Goal: Task Accomplishment & Management: Use online tool/utility

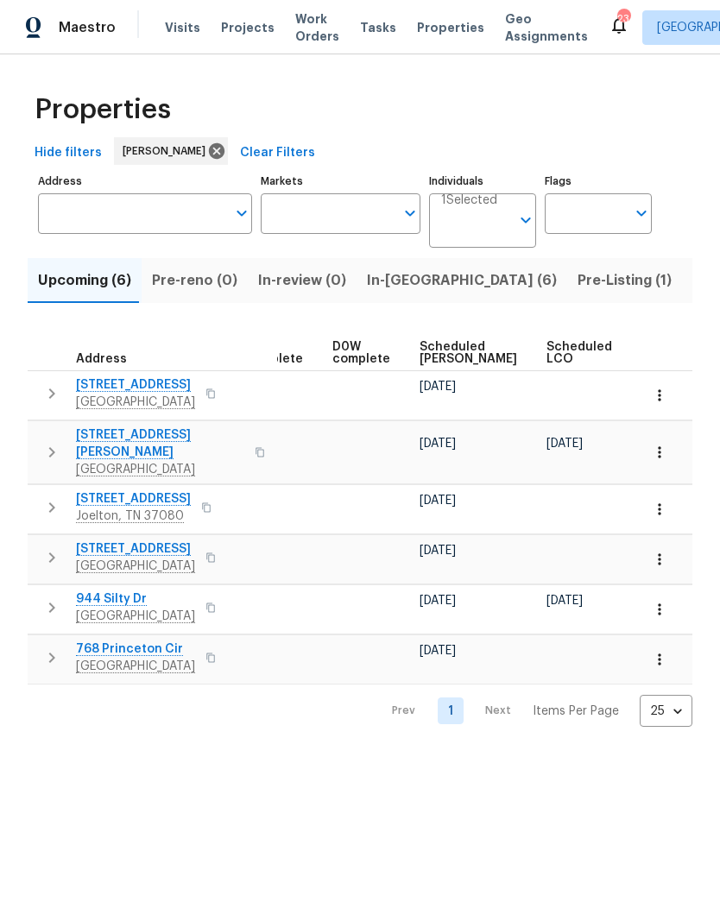
scroll to position [0, 423]
click at [577, 290] on span "Pre-Listing (1)" at bounding box center [624, 280] width 94 height 24
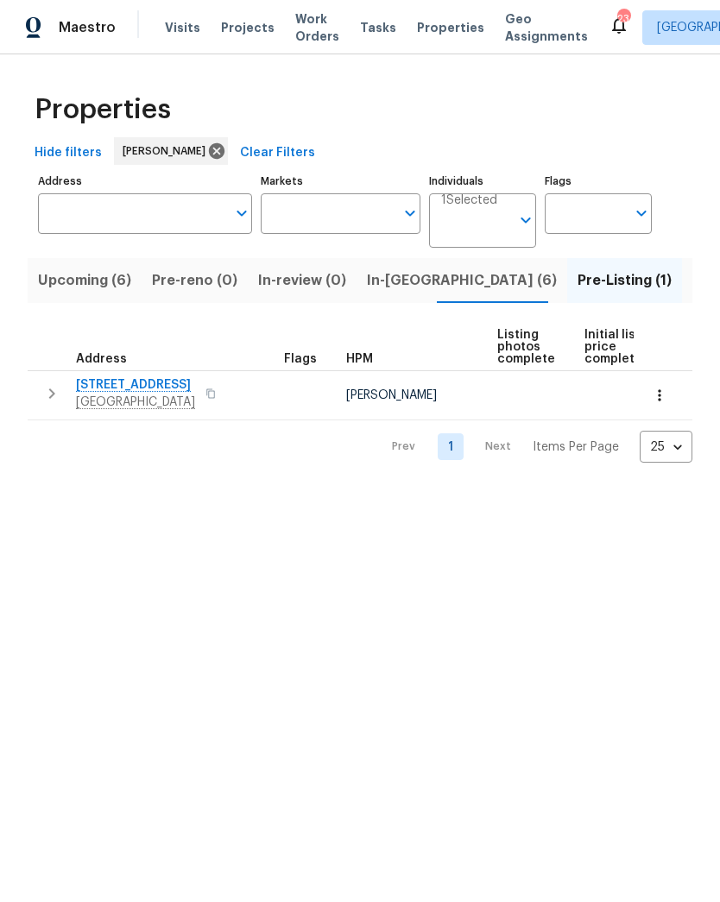
click at [385, 275] on span "In-reno (6)" at bounding box center [462, 280] width 190 height 24
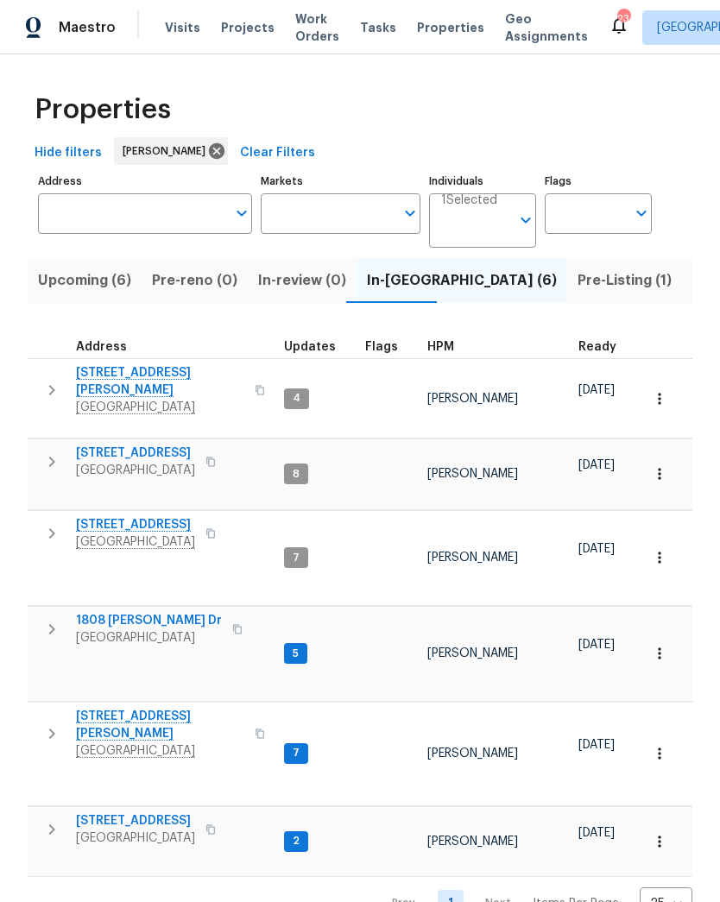
click at [162, 612] on span "1808 [PERSON_NAME] Dr" at bounding box center [149, 620] width 146 height 17
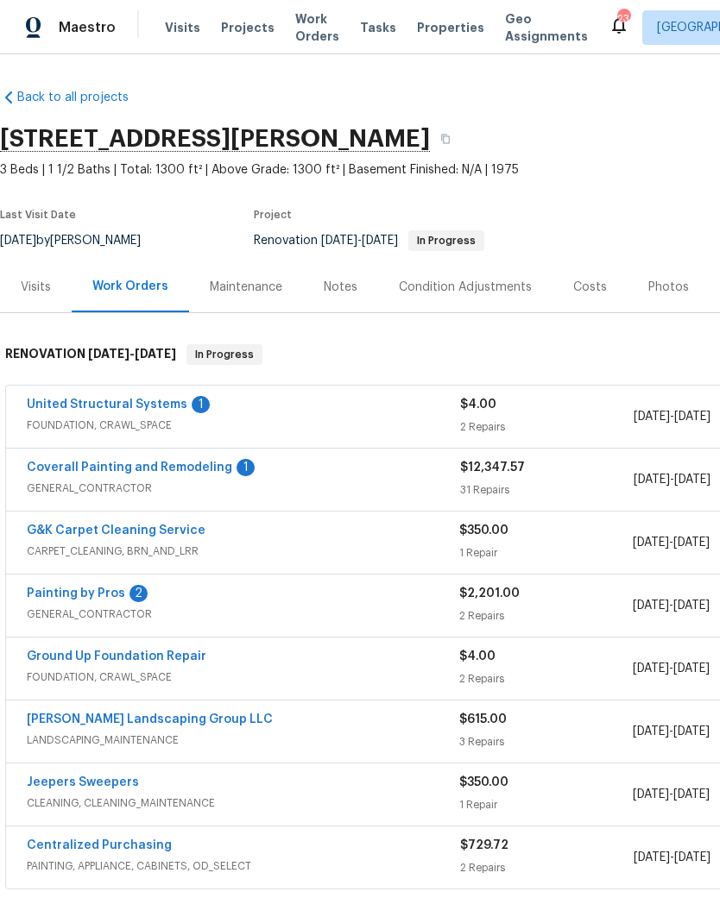
click at [175, 399] on link "United Structural Systems" at bounding box center [107, 405] width 160 height 12
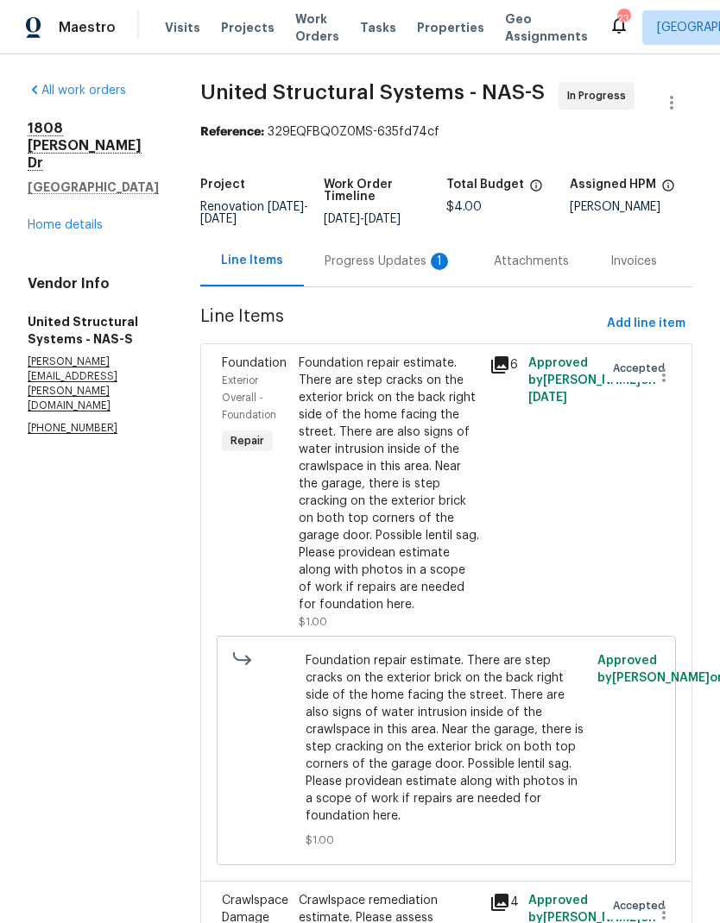
click at [406, 266] on div "Progress Updates 1" at bounding box center [388, 261] width 128 height 17
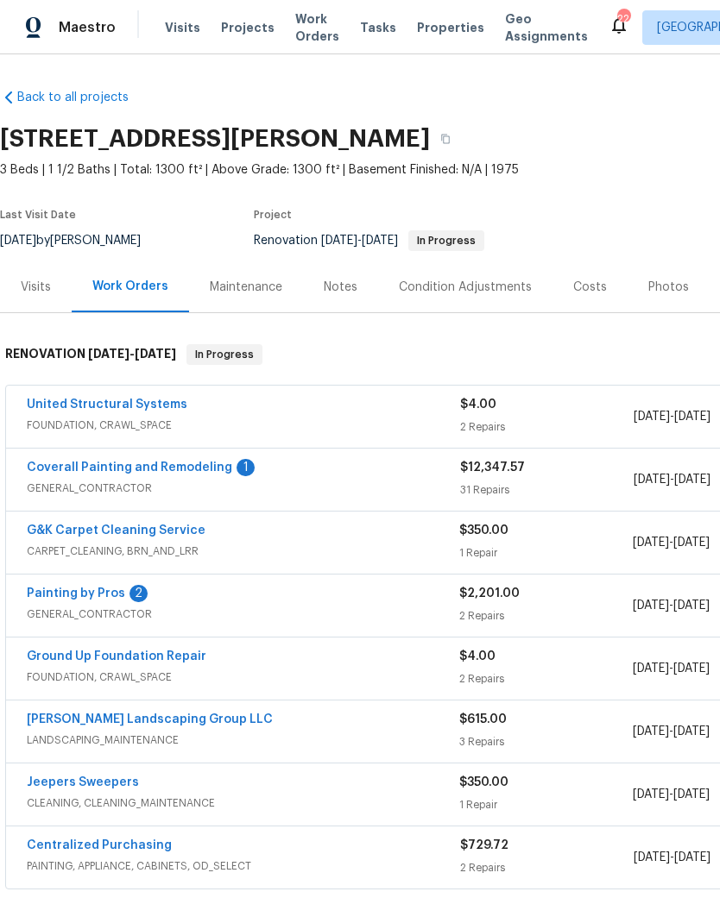
click at [150, 467] on link "Coverall Painting and Remodeling" at bounding box center [129, 468] width 205 height 12
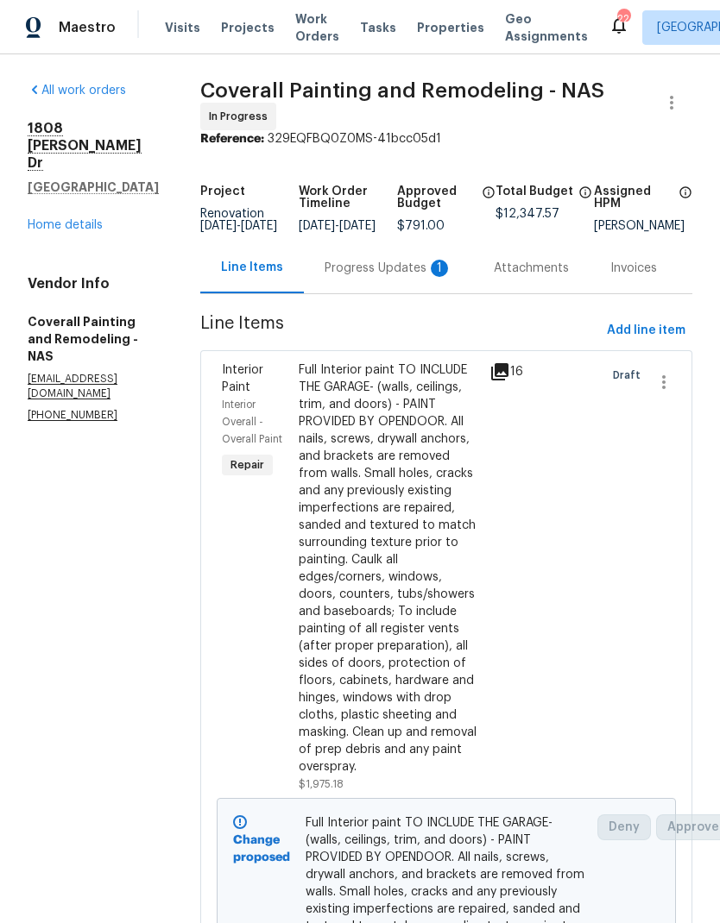
click at [411, 271] on div "Progress Updates 1" at bounding box center [388, 268] width 128 height 17
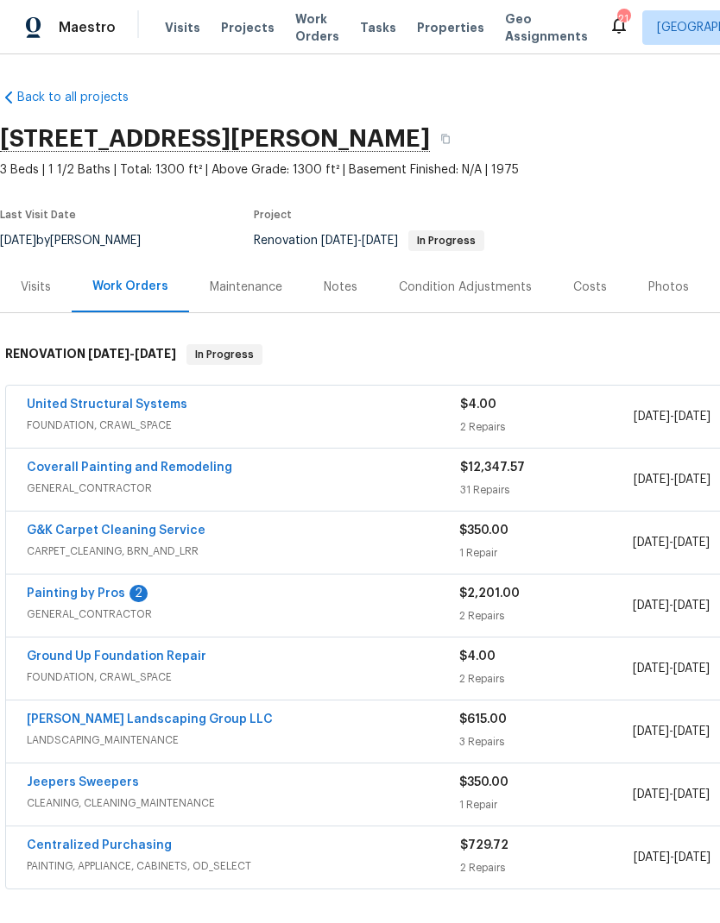
click at [97, 590] on link "Painting by Pros" at bounding box center [76, 594] width 98 height 12
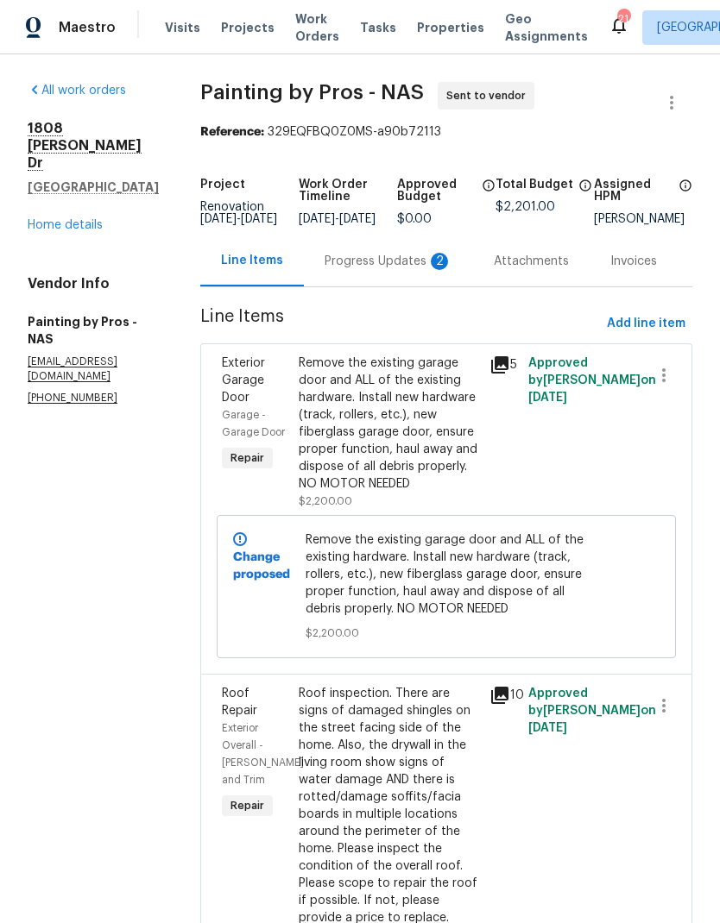
click at [399, 262] on div "Progress Updates 2" at bounding box center [388, 261] width 128 height 17
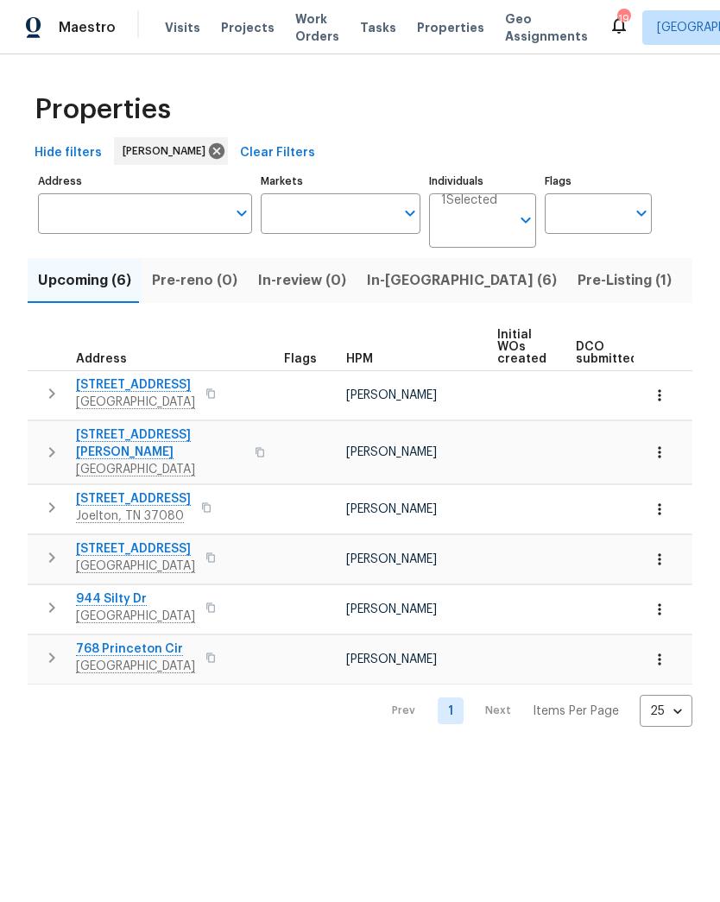
click at [382, 270] on span "In-[GEOGRAPHIC_DATA] (6)" at bounding box center [462, 280] width 190 height 24
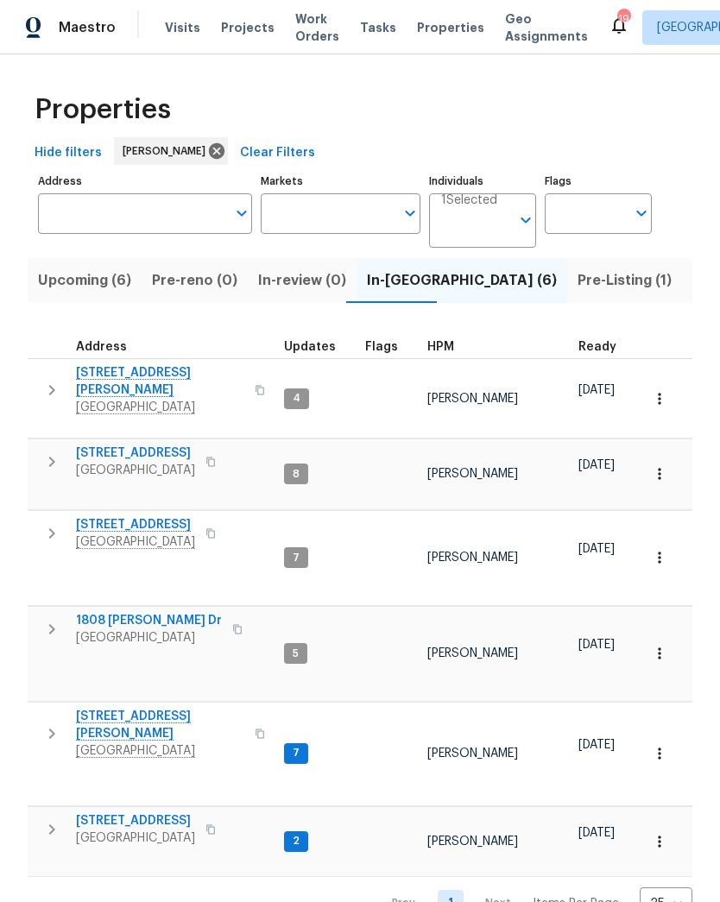
click at [138, 708] on span "2988 Gibbs Ln" at bounding box center [160, 725] width 168 height 35
click at [142, 812] on span "[STREET_ADDRESS]" at bounding box center [135, 820] width 119 height 17
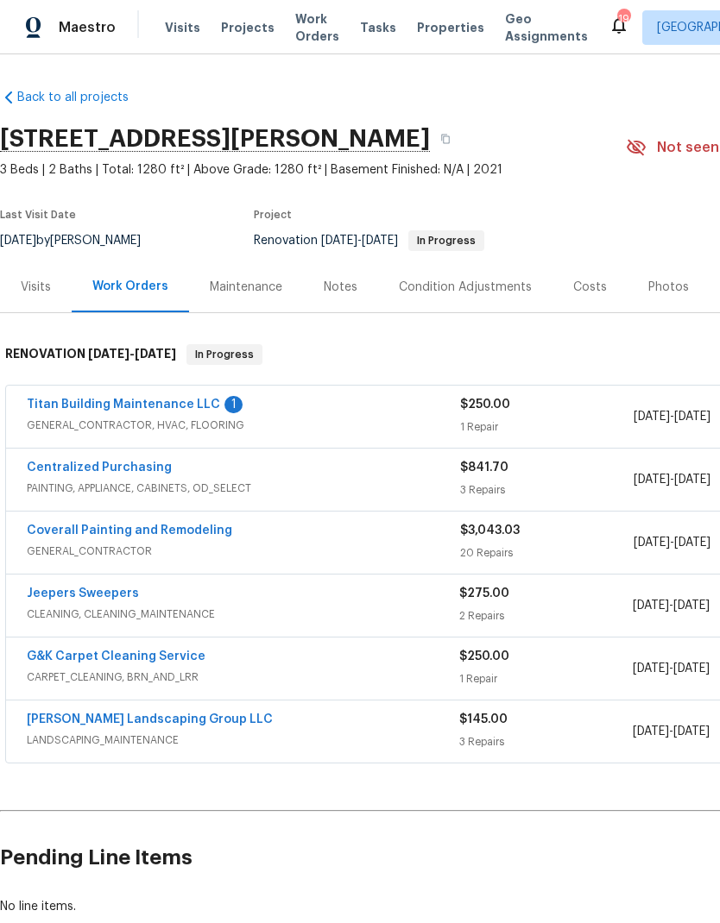
click at [202, 392] on div "Titan Building Maintenance LLC 1 GENERAL_CONTRACTOR, HVAC, FLOORING $250.00 1 R…" at bounding box center [487, 417] width 963 height 62
click at [193, 409] on link "Titan Building Maintenance LLC" at bounding box center [123, 405] width 193 height 12
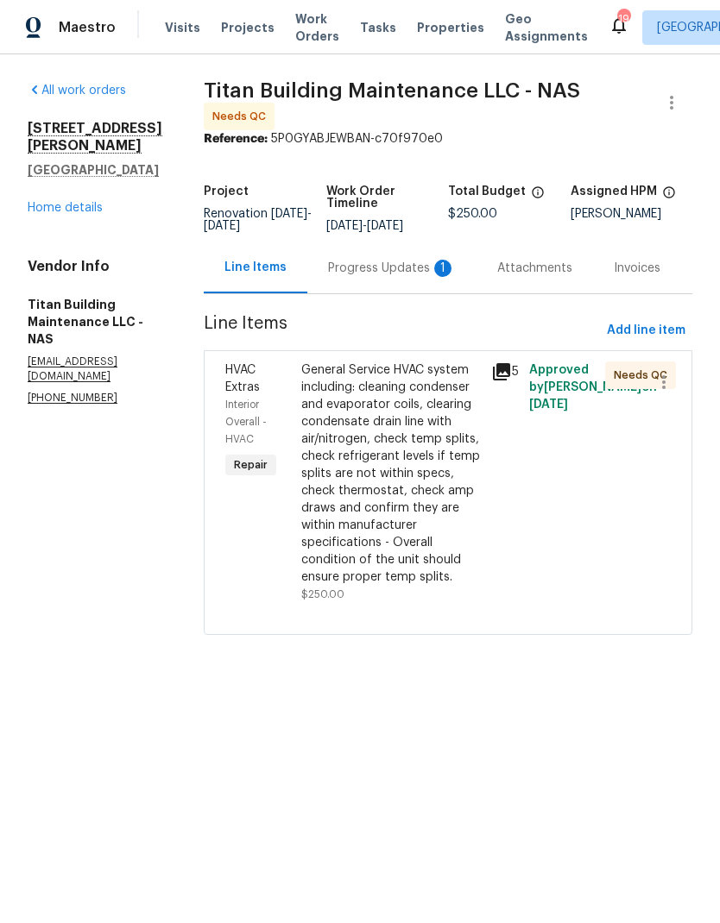
click at [364, 242] on div "Progress Updates 1" at bounding box center [391, 267] width 169 height 51
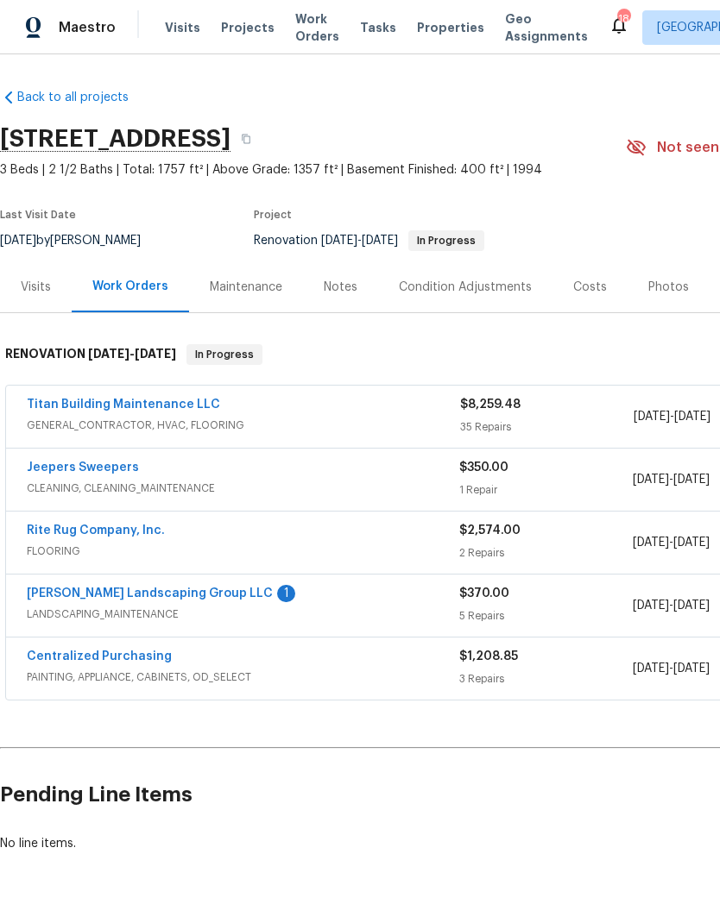
click at [171, 594] on link "[PERSON_NAME] Landscaping Group LLC" at bounding box center [150, 594] width 246 height 12
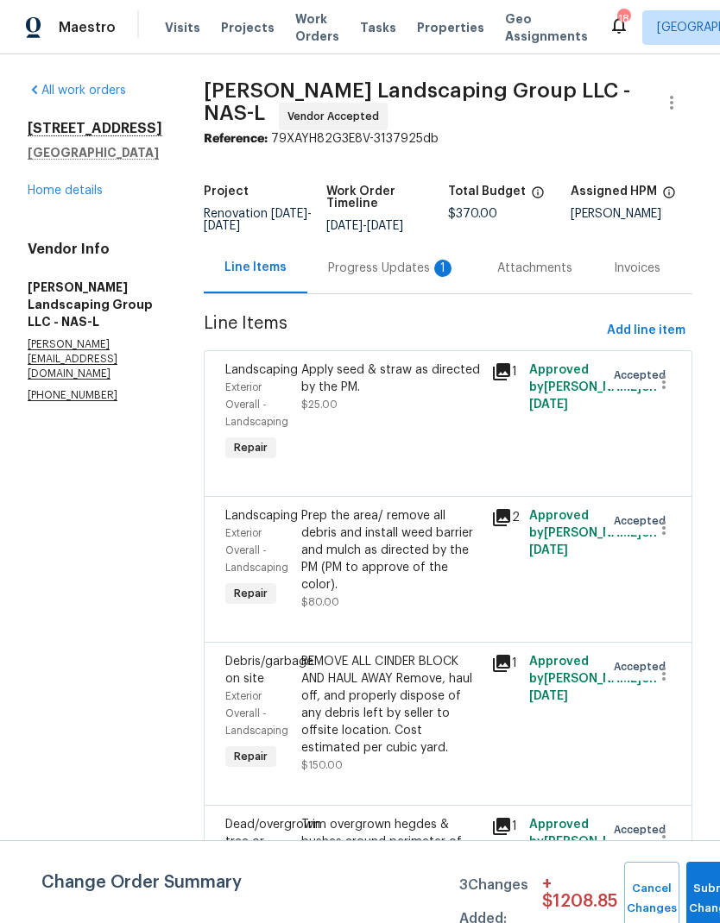
click at [393, 266] on div "Progress Updates 1" at bounding box center [392, 268] width 128 height 17
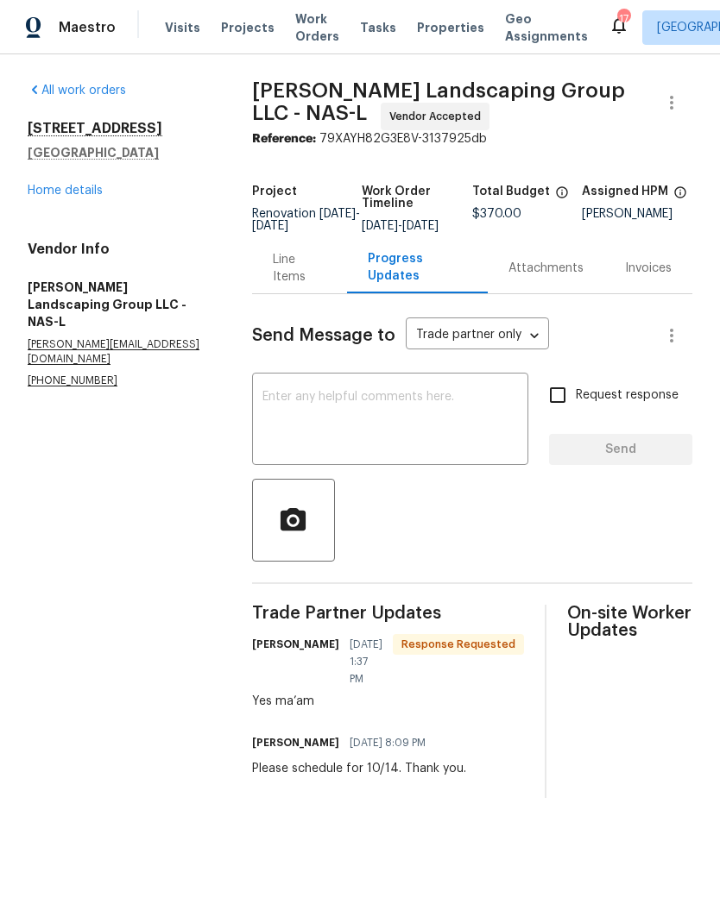
click at [86, 195] on link "Home details" at bounding box center [65, 191] width 75 height 12
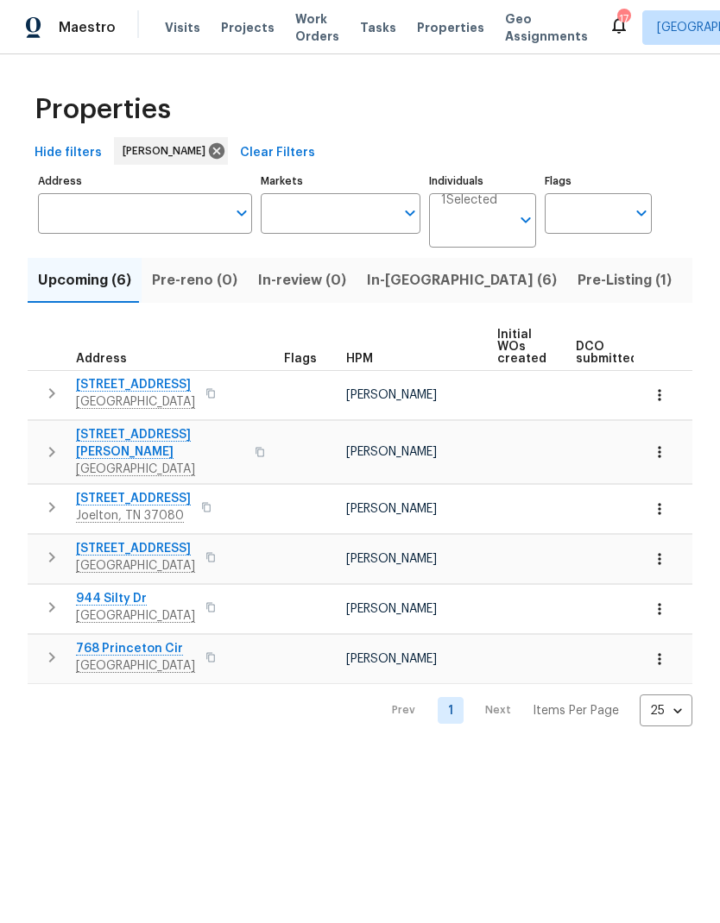
click at [393, 278] on span "In-reno (6)" at bounding box center [462, 280] width 190 height 24
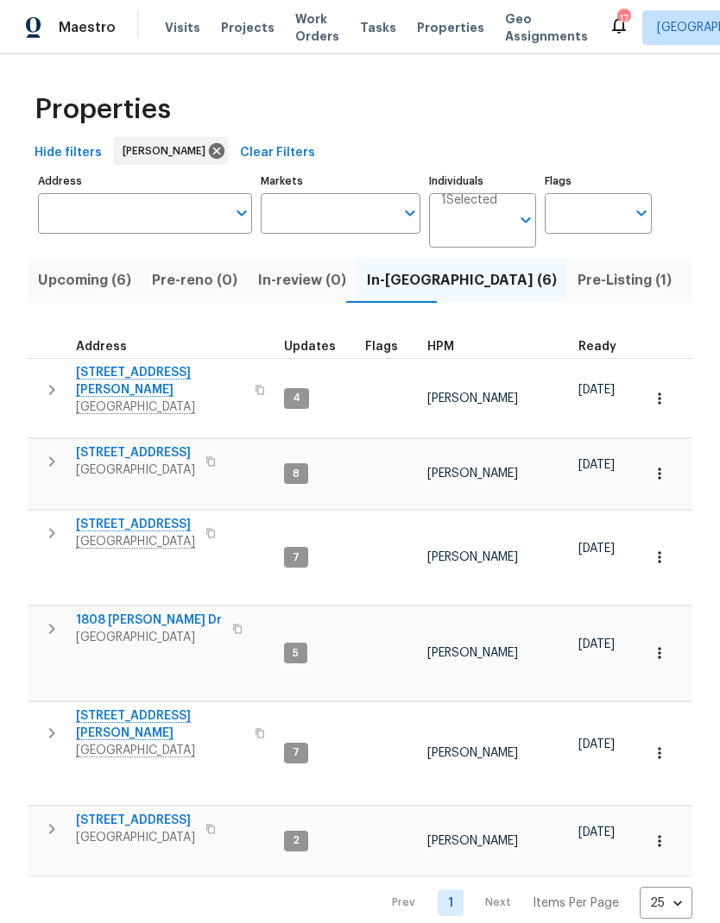
click at [125, 516] on span "404 Elfie Ct" at bounding box center [135, 524] width 119 height 17
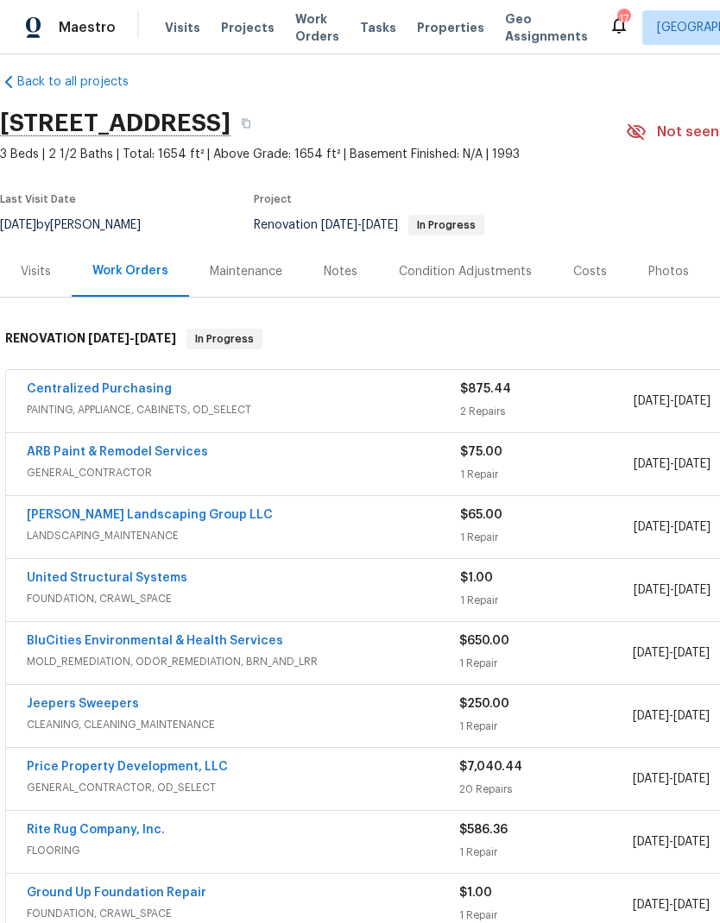
scroll to position [12, 0]
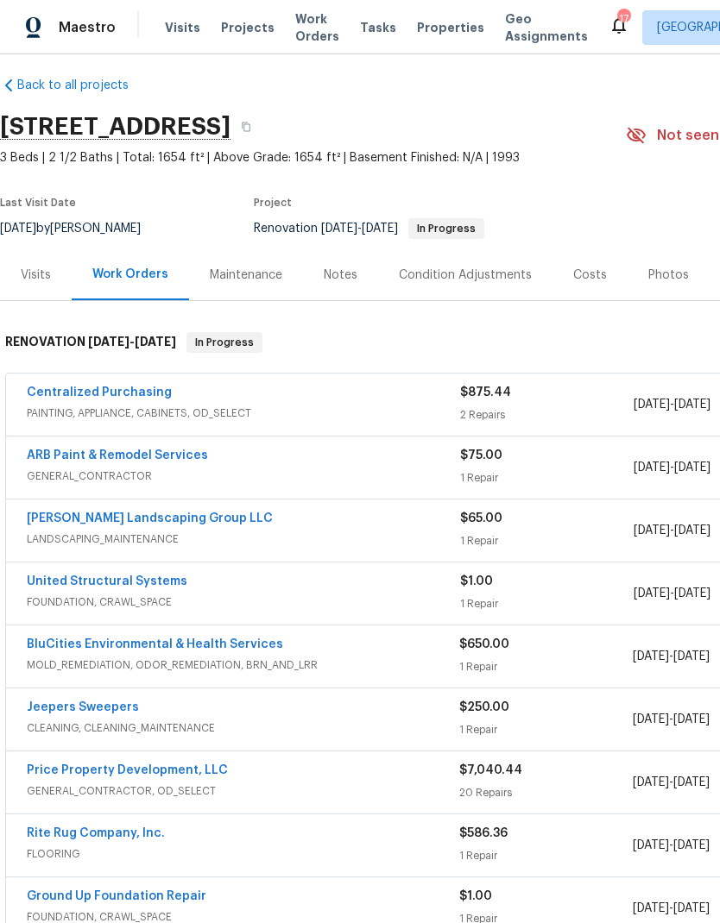
click at [141, 391] on link "Centralized Purchasing" at bounding box center [99, 393] width 145 height 12
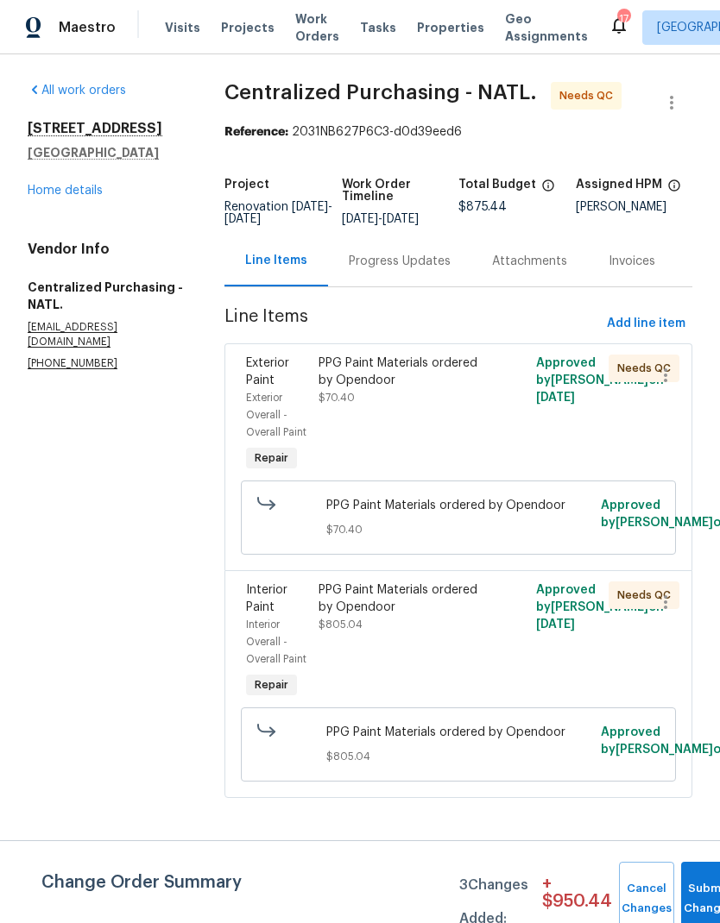
scroll to position [66, 0]
click at [501, 876] on span "3 Changes Added:" at bounding box center [493, 902] width 69 height 67
click at [86, 185] on link "Home details" at bounding box center [65, 191] width 75 height 12
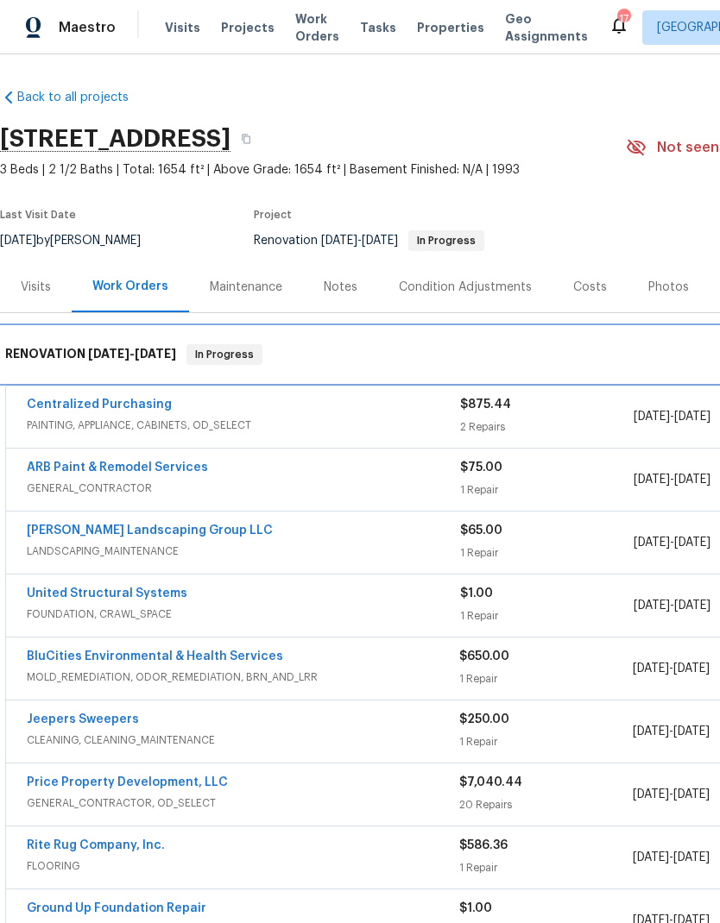
click at [147, 381] on div "RENOVATION 10/3/25 - 10/14/25 In Progress" at bounding box center [487, 354] width 975 height 55
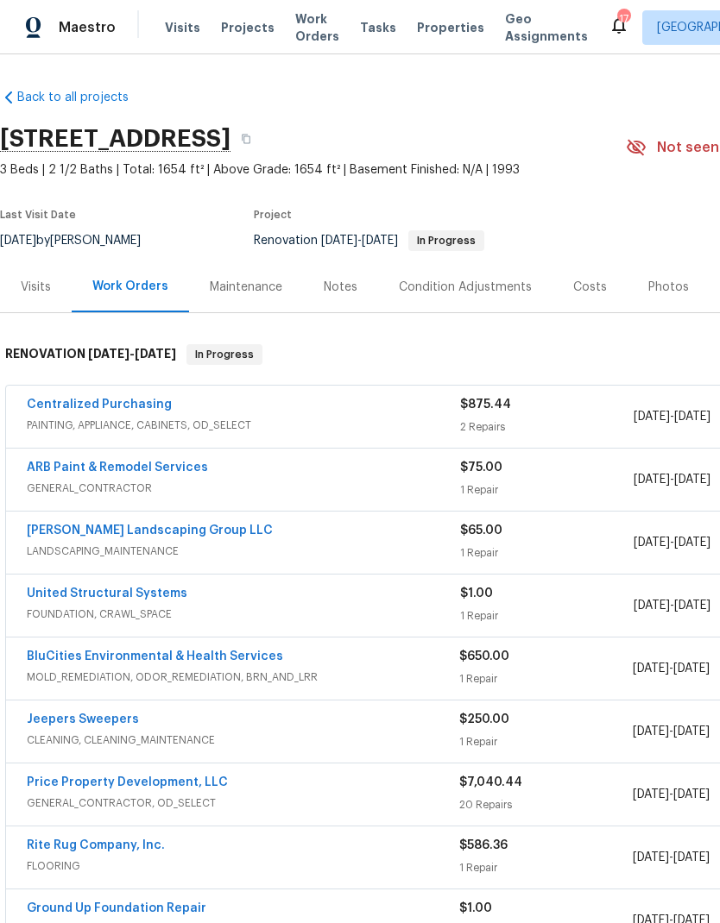
click at [124, 406] on link "Centralized Purchasing" at bounding box center [99, 405] width 145 height 12
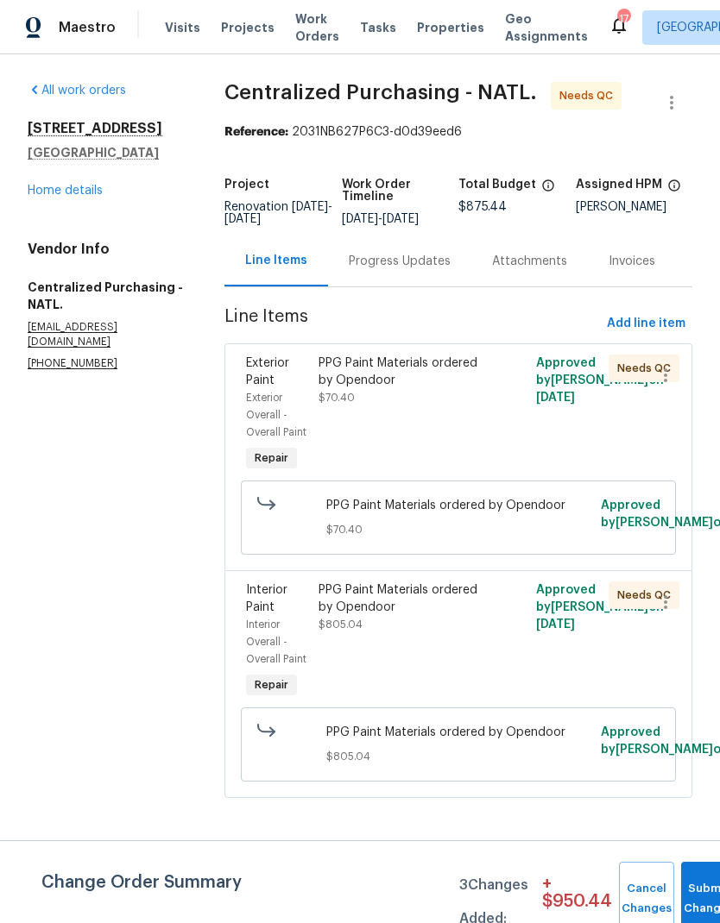
scroll to position [66, 0]
click at [696, 884] on button "Submit Changes" at bounding box center [708, 899] width 55 height 74
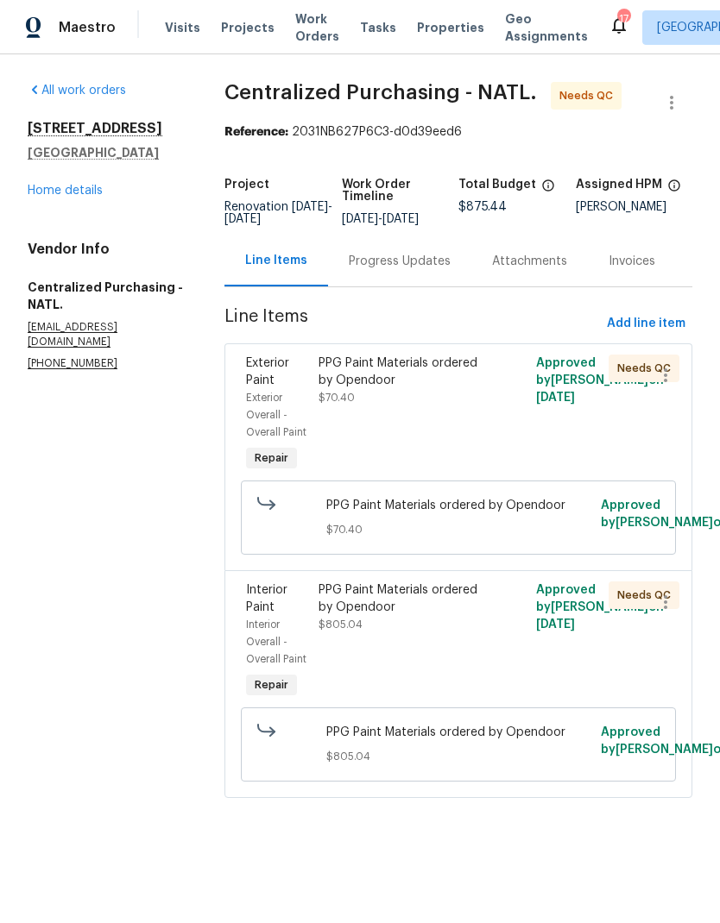
scroll to position [0, 0]
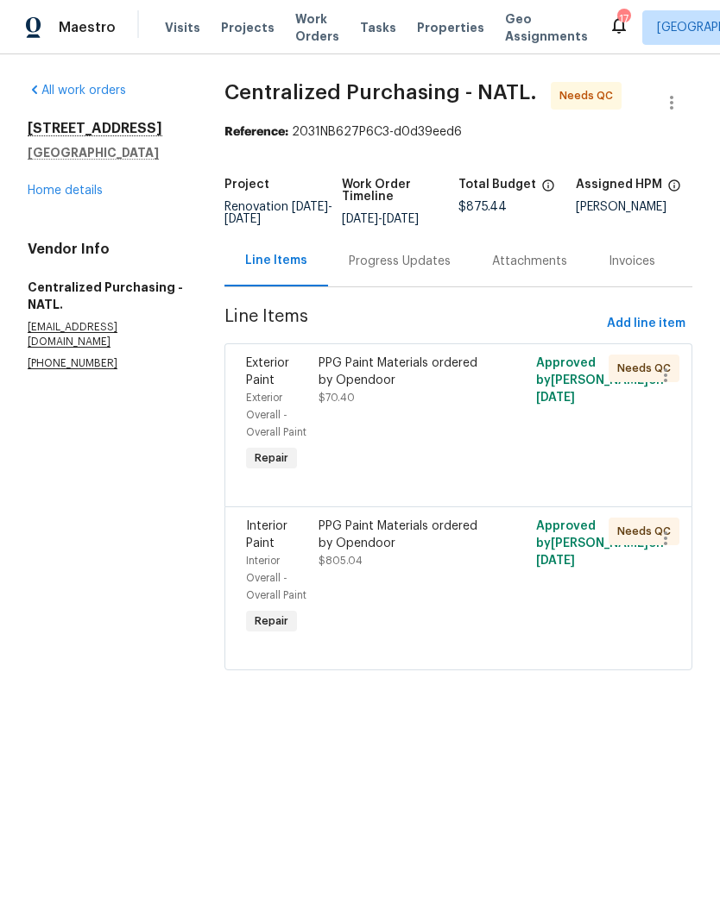
click at [89, 179] on div "404 Elfie Ct Clarksville, TN 37040 Home details" at bounding box center [105, 159] width 155 height 79
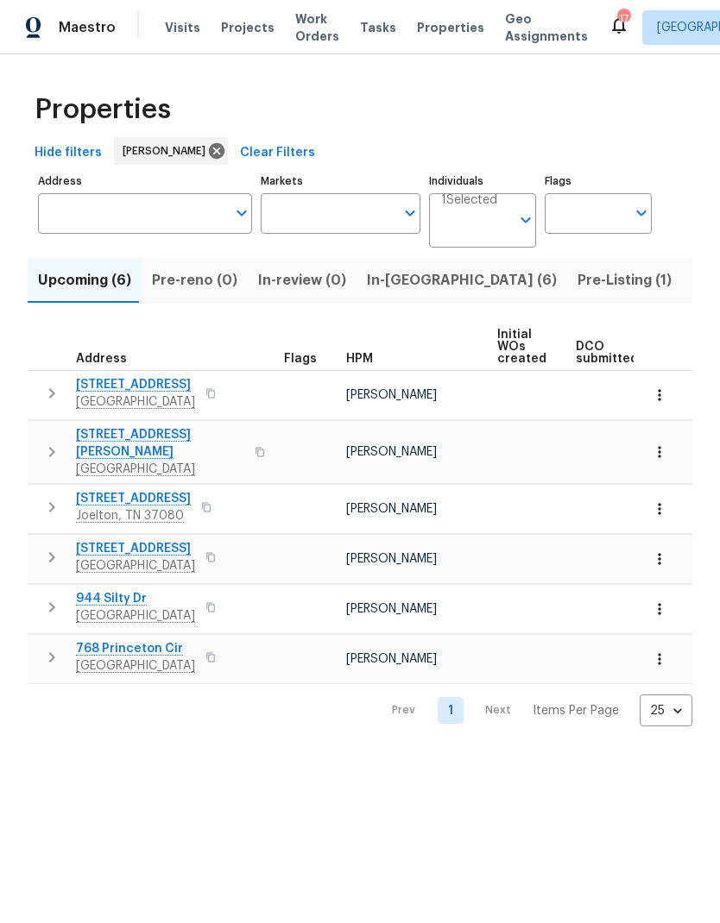
click at [399, 281] on span "In-[GEOGRAPHIC_DATA] (6)" at bounding box center [462, 280] width 190 height 24
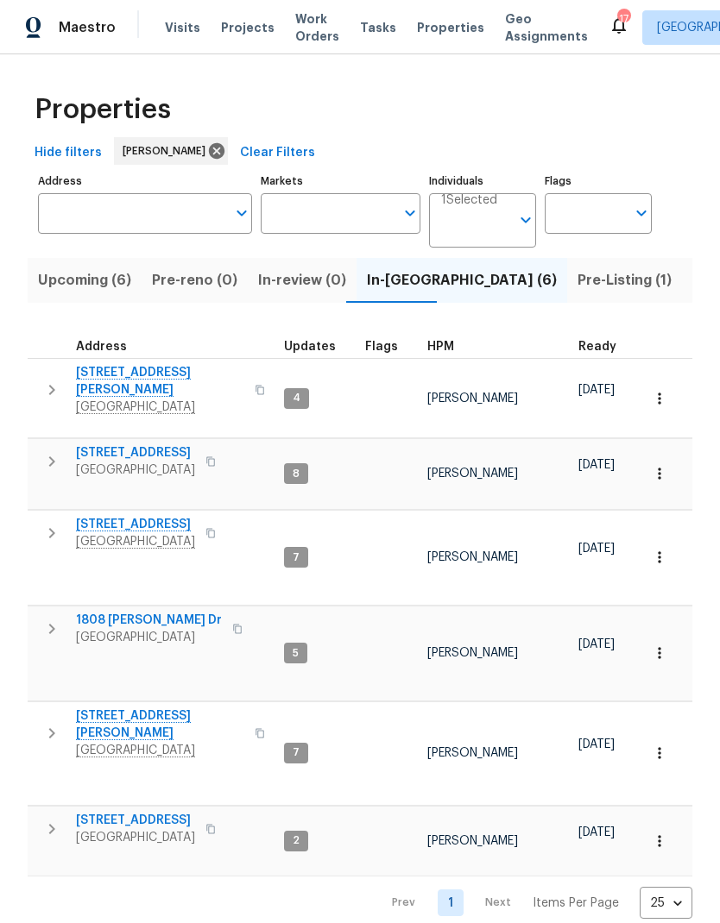
scroll to position [14, 0]
click at [163, 612] on span "1808 [PERSON_NAME] Dr" at bounding box center [149, 620] width 146 height 17
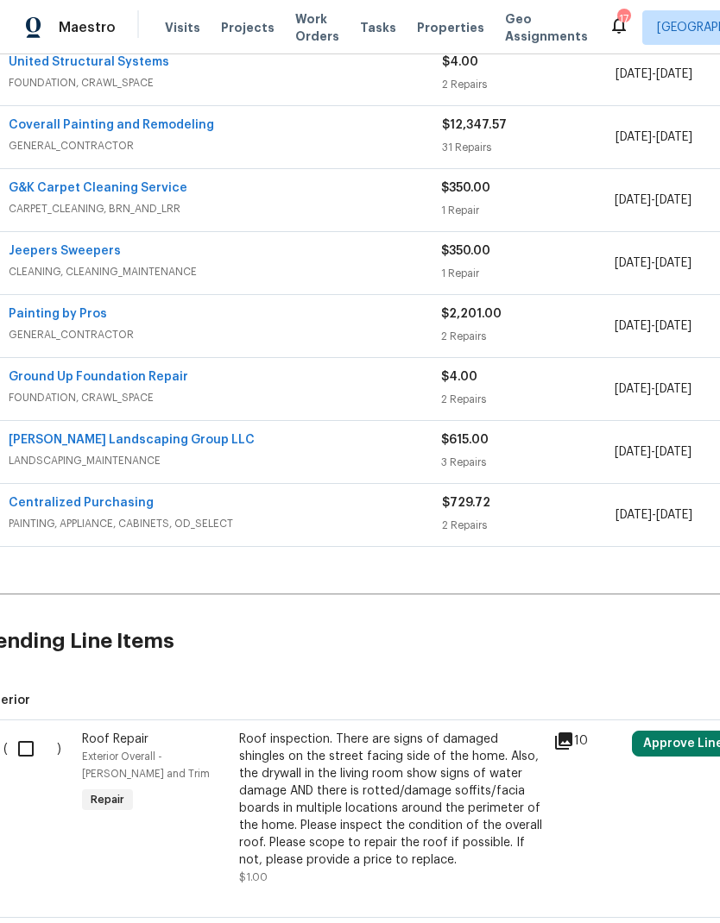
scroll to position [338, 18]
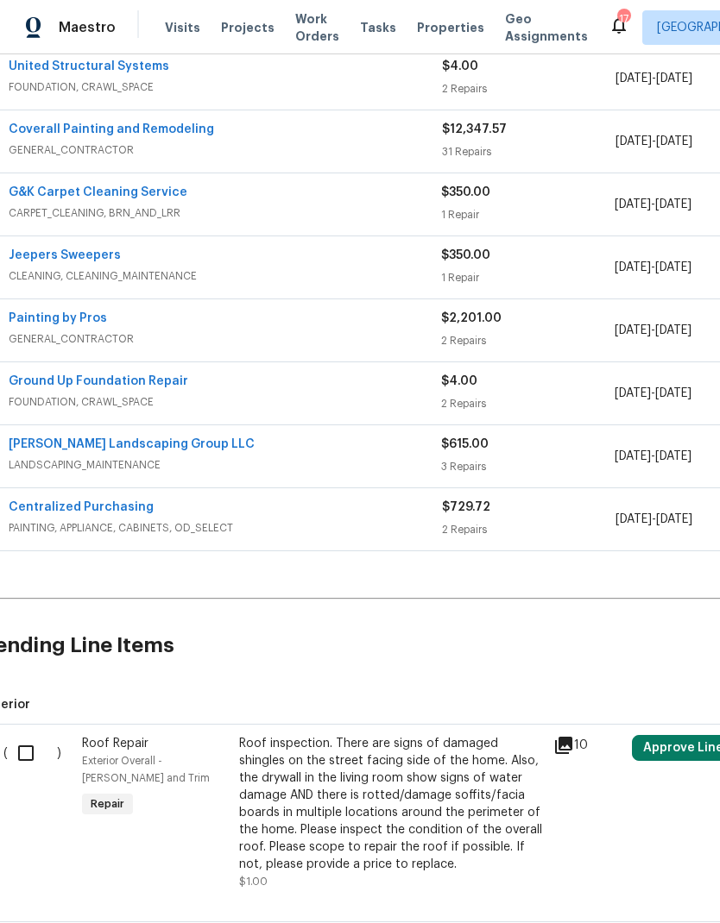
click at [123, 506] on link "Centralized Purchasing" at bounding box center [81, 507] width 145 height 12
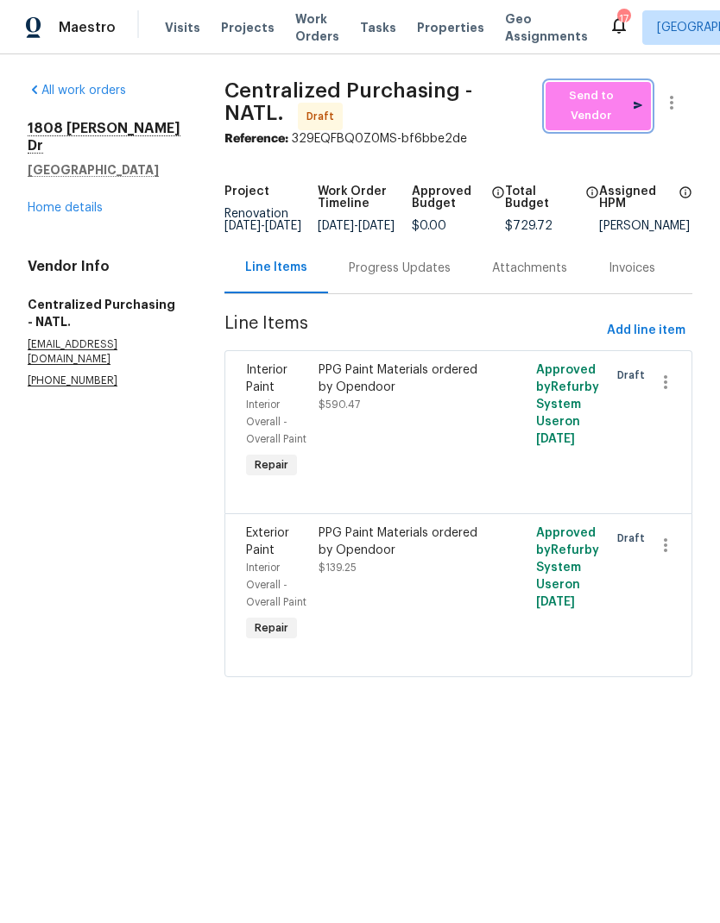
click at [592, 98] on span "Send to Vendor" at bounding box center [598, 106] width 88 height 40
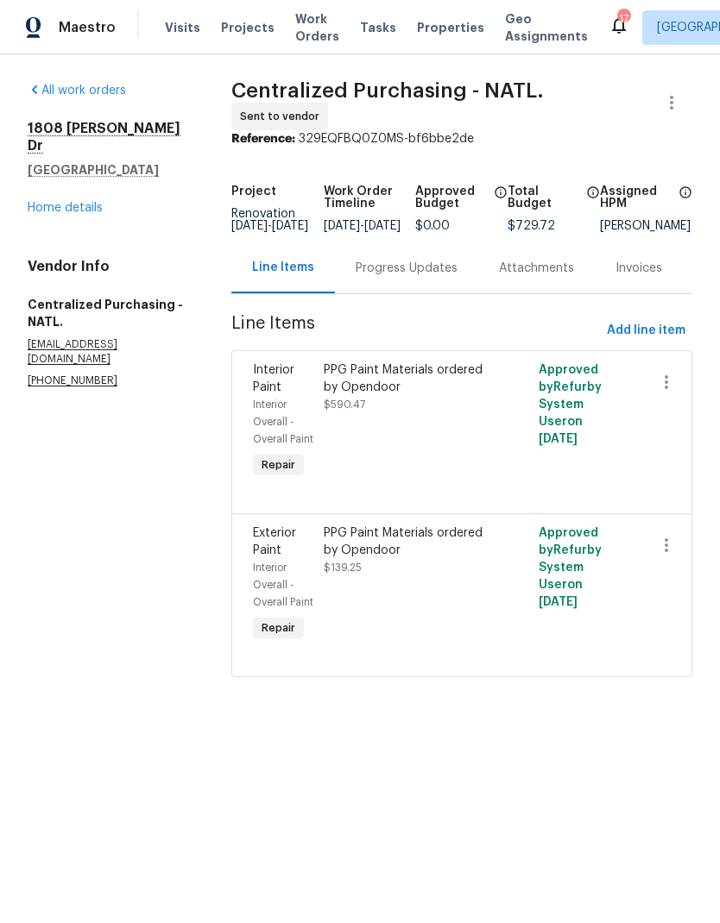
click at [96, 86] on link "All work orders" at bounding box center [77, 91] width 98 height 12
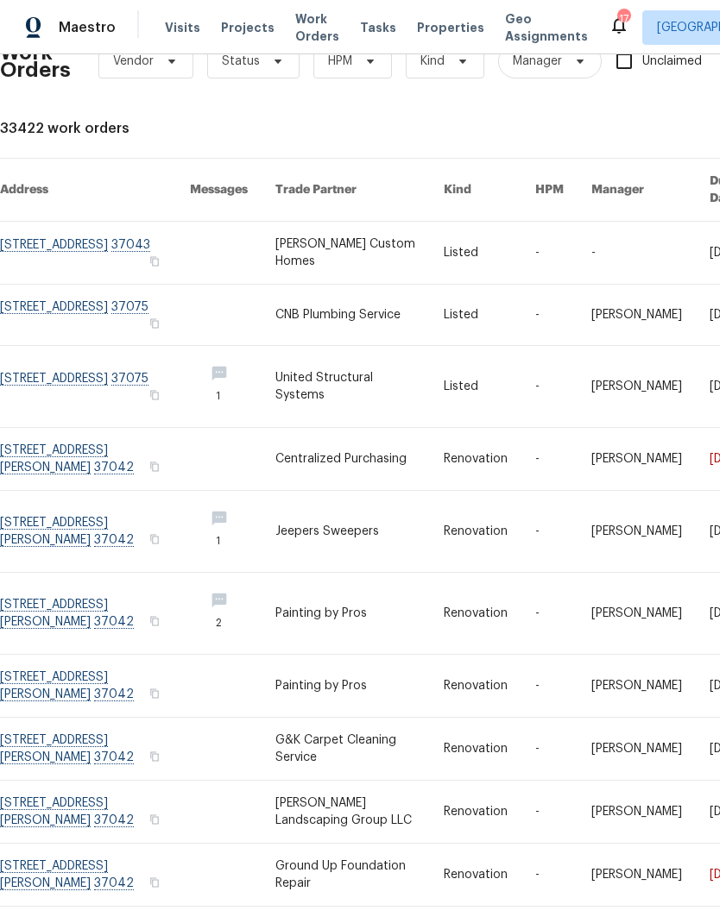
scroll to position [44, 0]
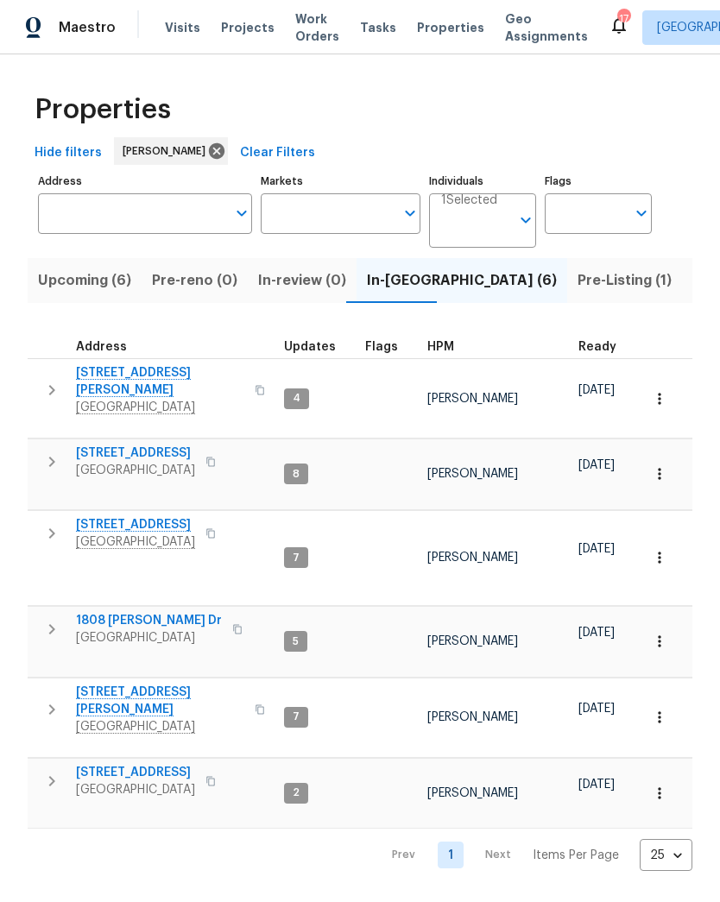
click at [134, 764] on span "[STREET_ADDRESS]" at bounding box center [135, 772] width 119 height 17
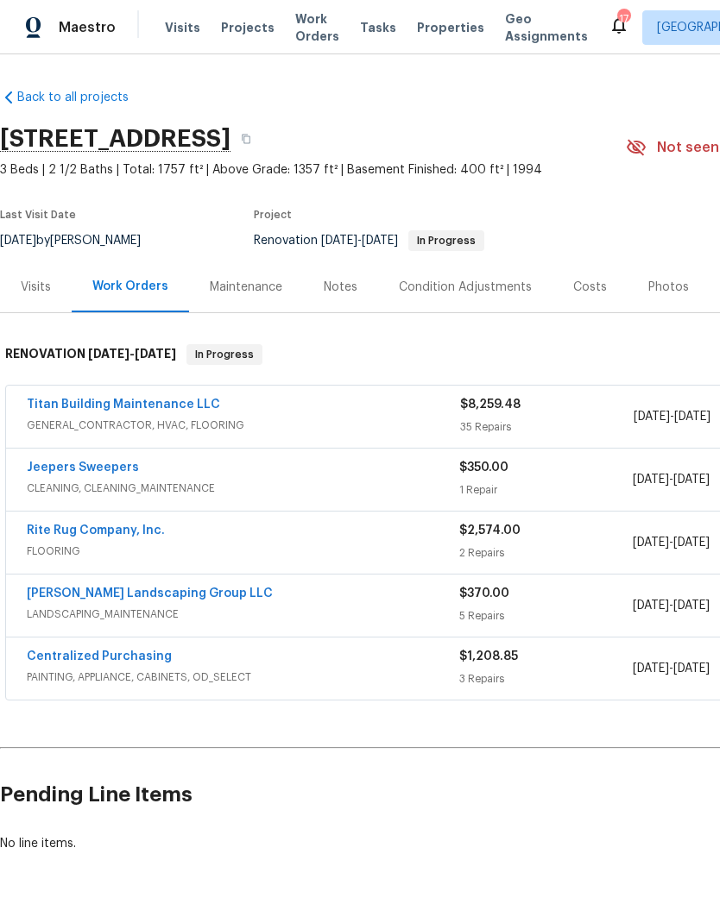
click at [103, 405] on link "Titan Building Maintenance LLC" at bounding box center [123, 405] width 193 height 12
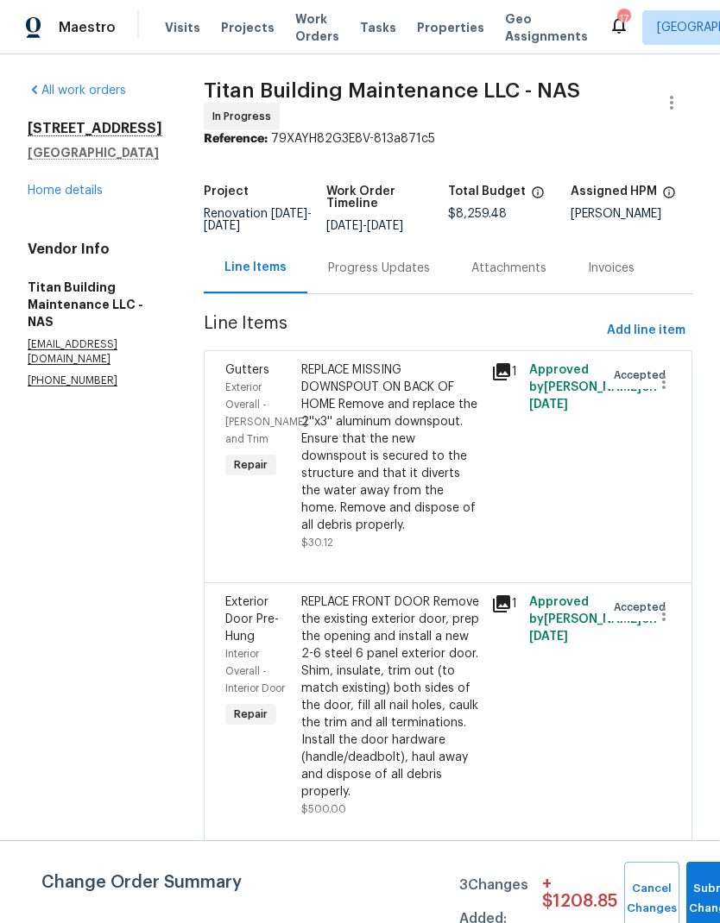
click at [376, 260] on div "Progress Updates" at bounding box center [379, 268] width 102 height 17
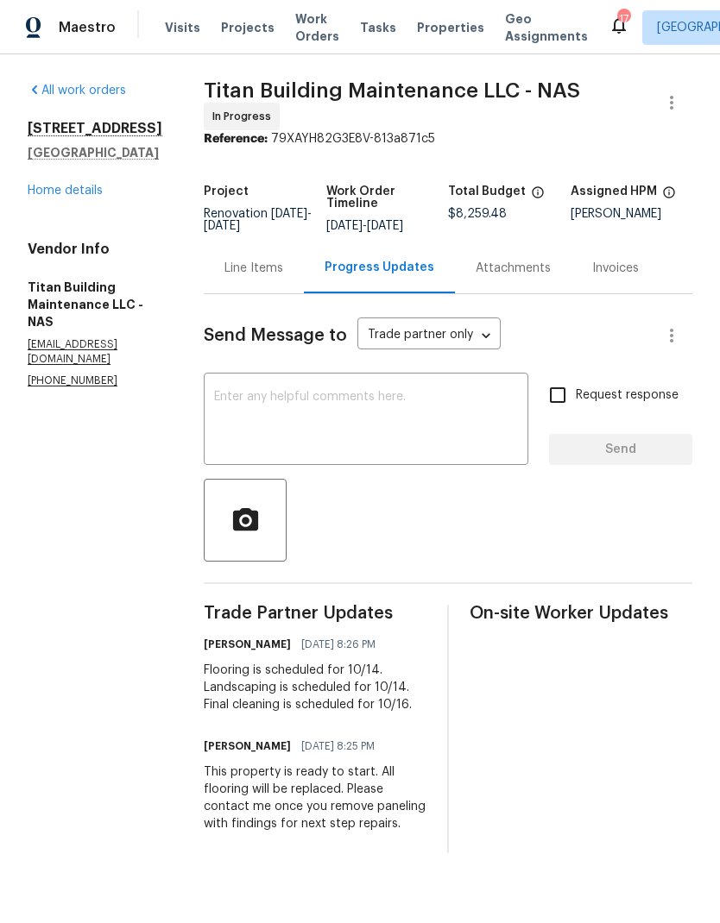
click at [613, 537] on div at bounding box center [448, 520] width 488 height 83
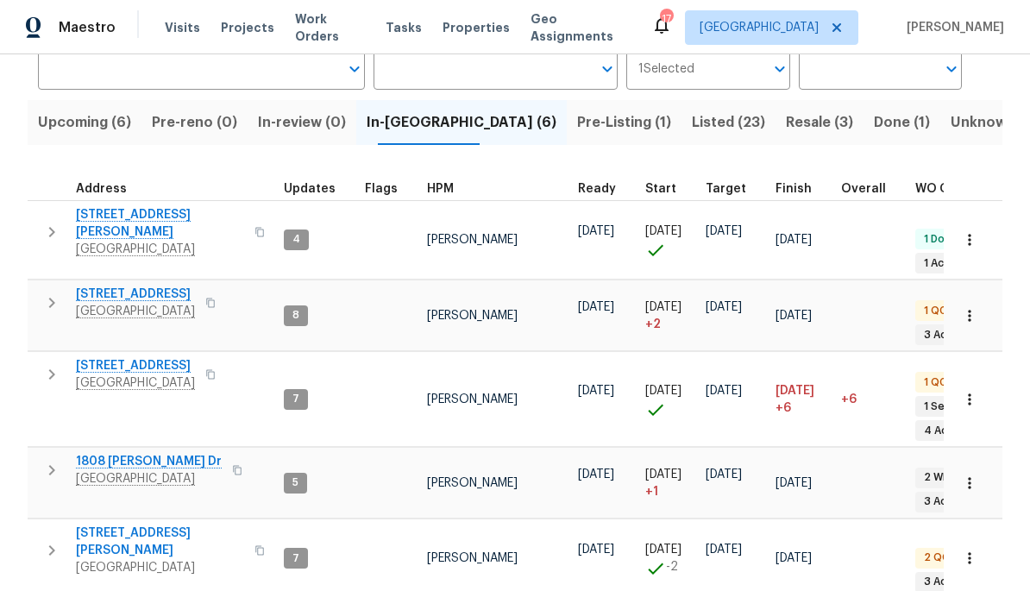
scroll to position [145, 0]
click at [874, 118] on span "Done (1)" at bounding box center [902, 122] width 56 height 24
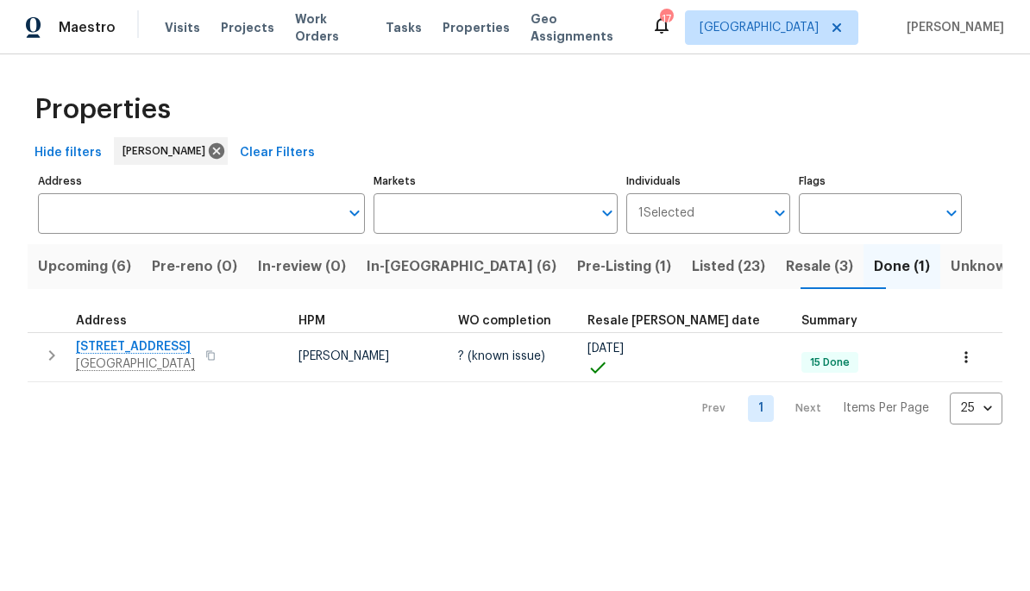
click at [786, 266] on span "Resale (3)" at bounding box center [819, 267] width 67 height 24
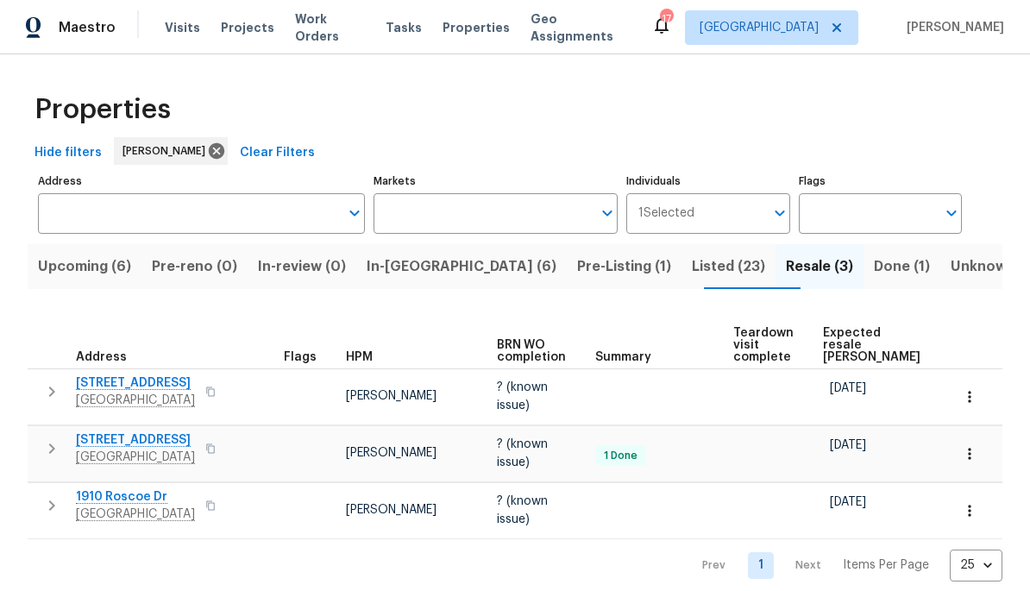
click at [692, 261] on span "Listed (23)" at bounding box center [728, 267] width 73 height 24
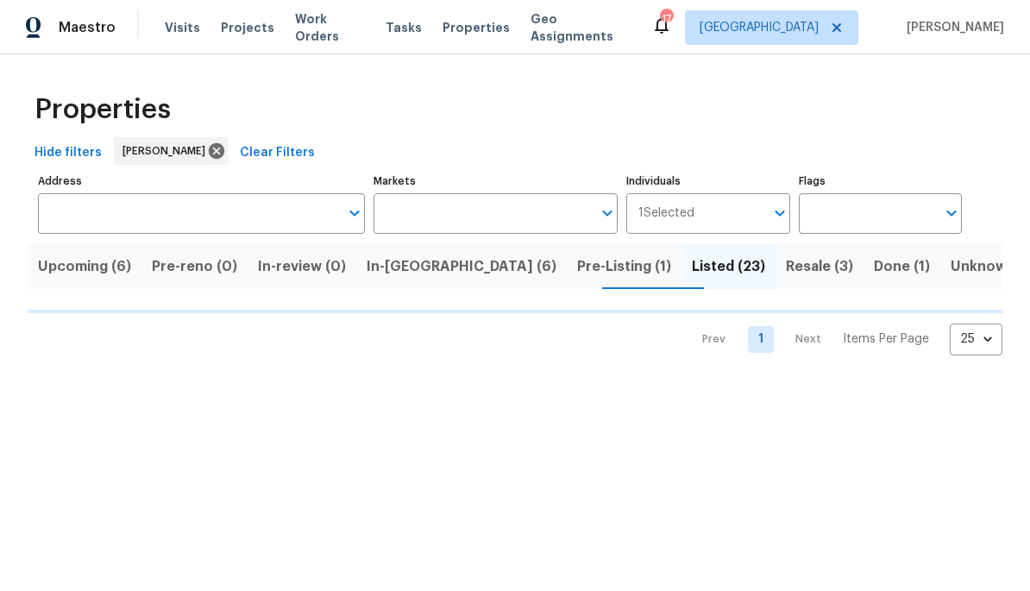
click at [577, 255] on span "Pre-Listing (1)" at bounding box center [624, 267] width 94 height 24
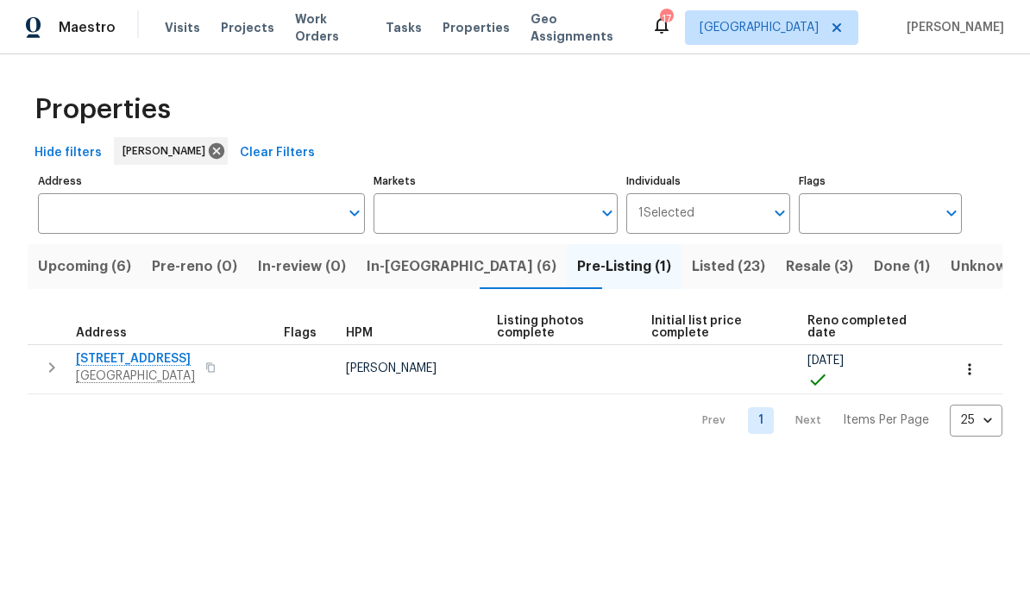
click at [431, 266] on span "In-reno (6)" at bounding box center [462, 267] width 190 height 24
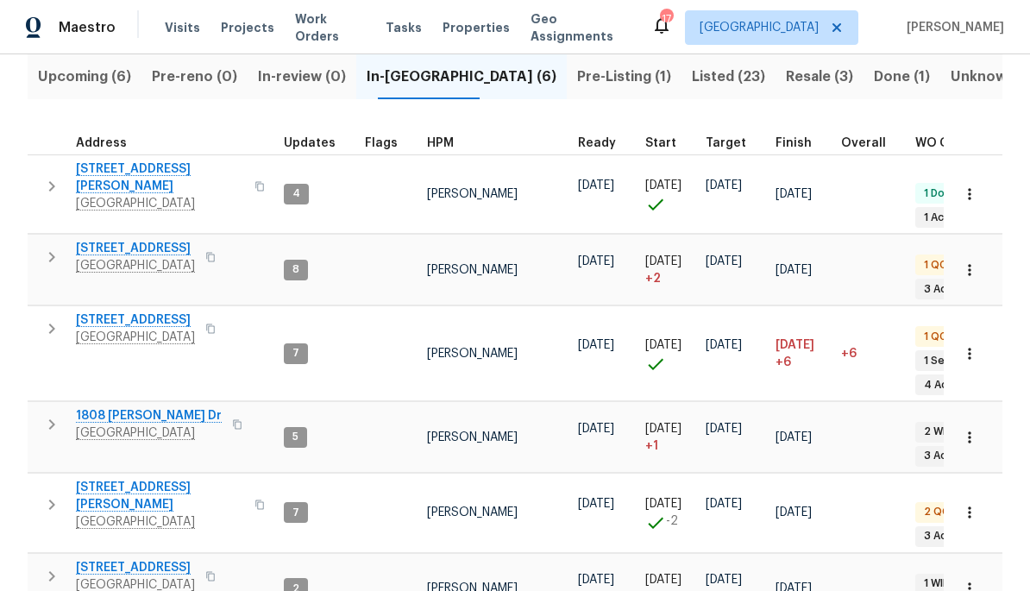
scroll to position [14, 0]
click at [160, 240] on span "[STREET_ADDRESS]" at bounding box center [135, 248] width 119 height 17
click at [114, 479] on span "2988 Gibbs Ln" at bounding box center [160, 496] width 168 height 35
click at [113, 311] on span "404 Elfie Ct" at bounding box center [135, 319] width 119 height 17
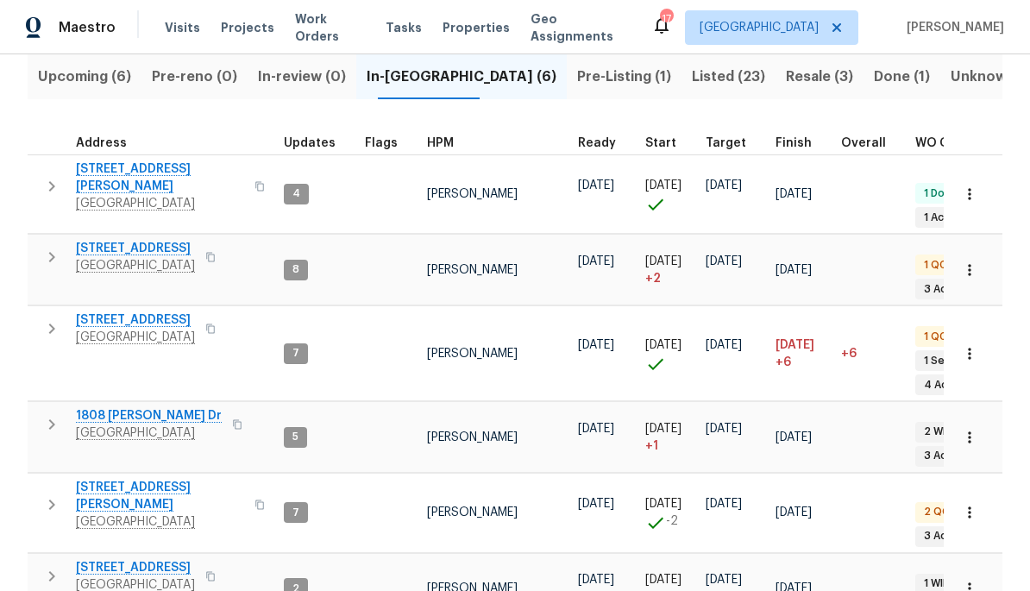
click at [145, 173] on span "2390 Senseney Dr" at bounding box center [160, 177] width 168 height 35
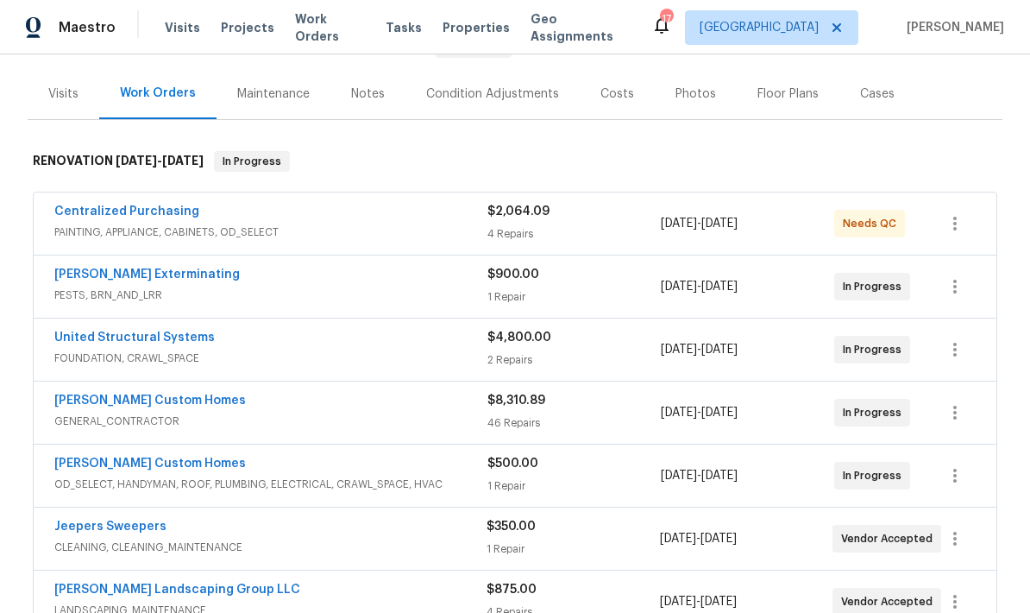
scroll to position [154, 0]
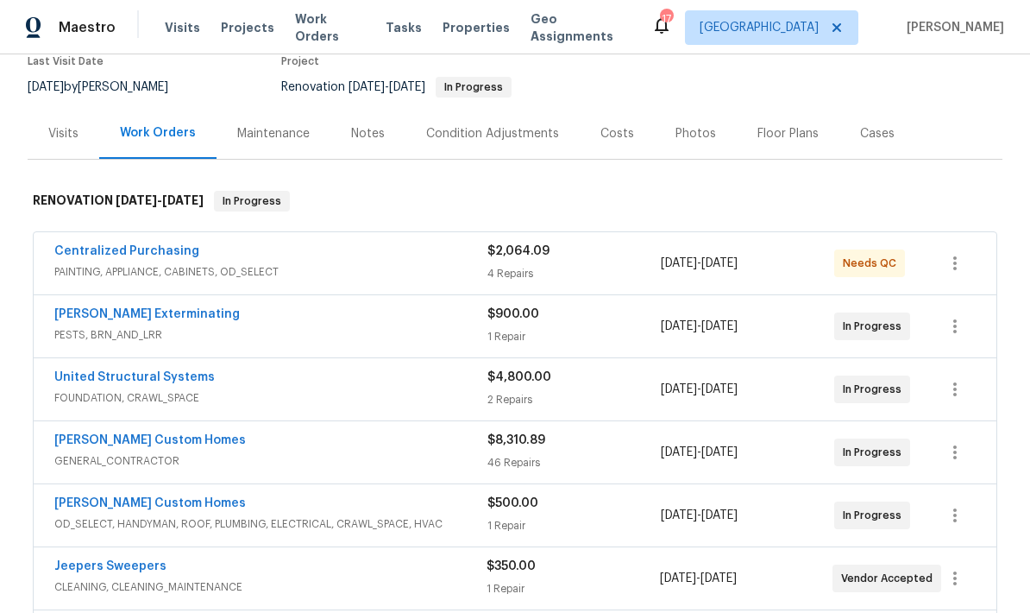
click at [151, 256] on link "Centralized Purchasing" at bounding box center [126, 251] width 145 height 12
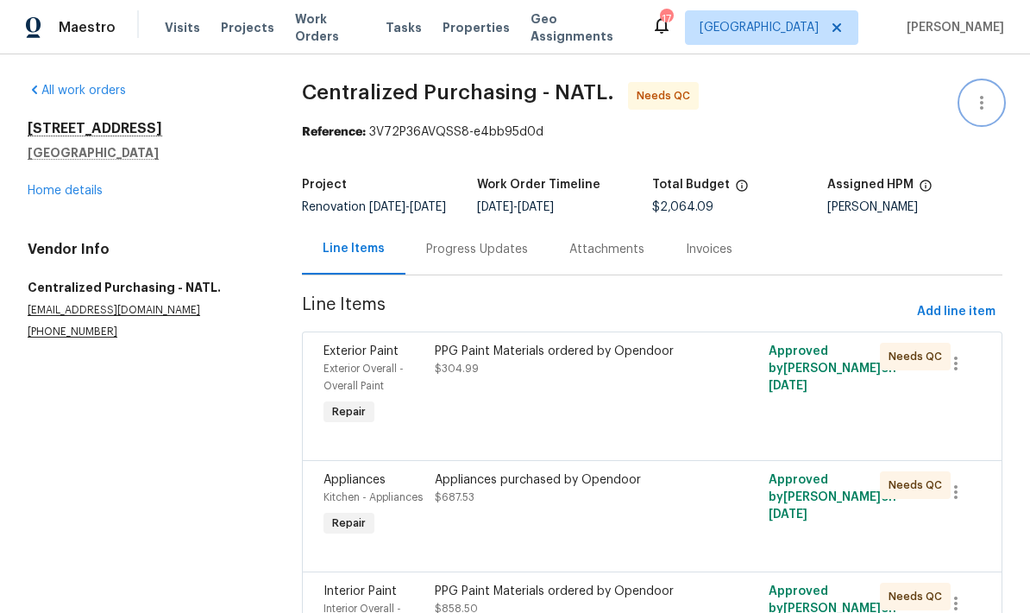
click at [979, 100] on icon "button" at bounding box center [982, 102] width 21 height 21
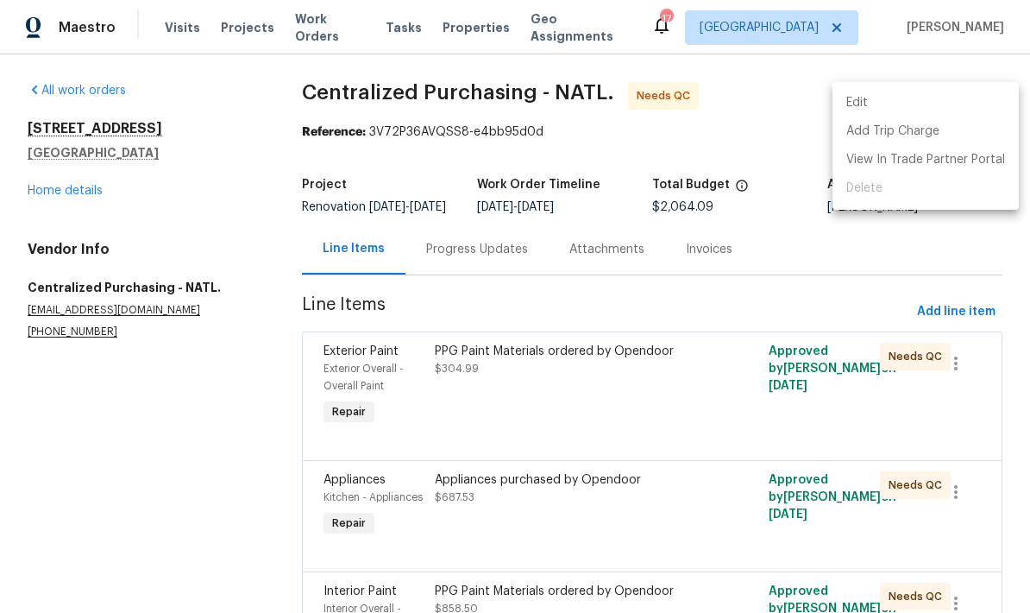
click at [856, 262] on div at bounding box center [515, 306] width 1030 height 613
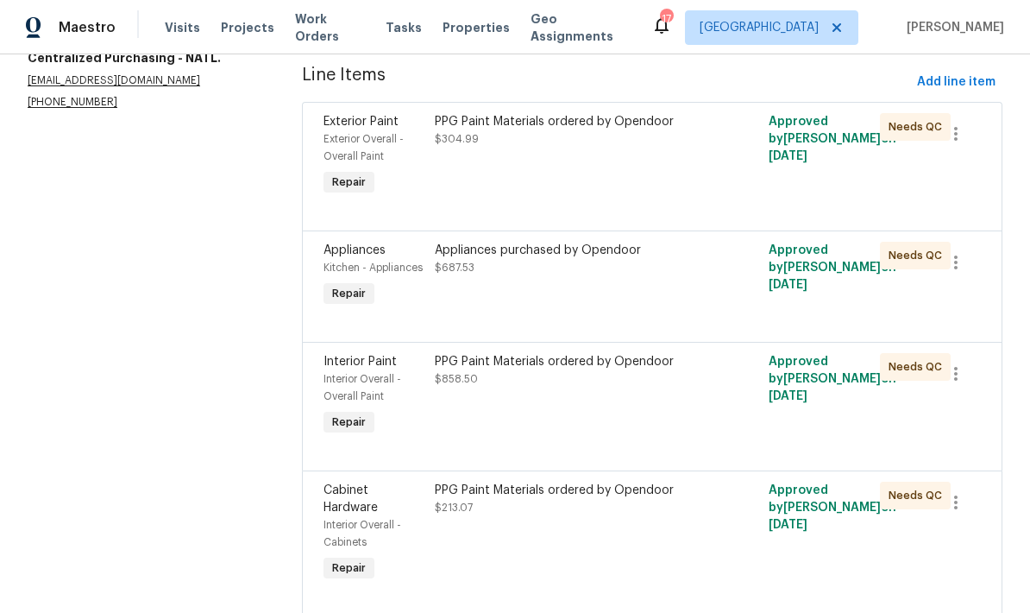
scroll to position [228, 0]
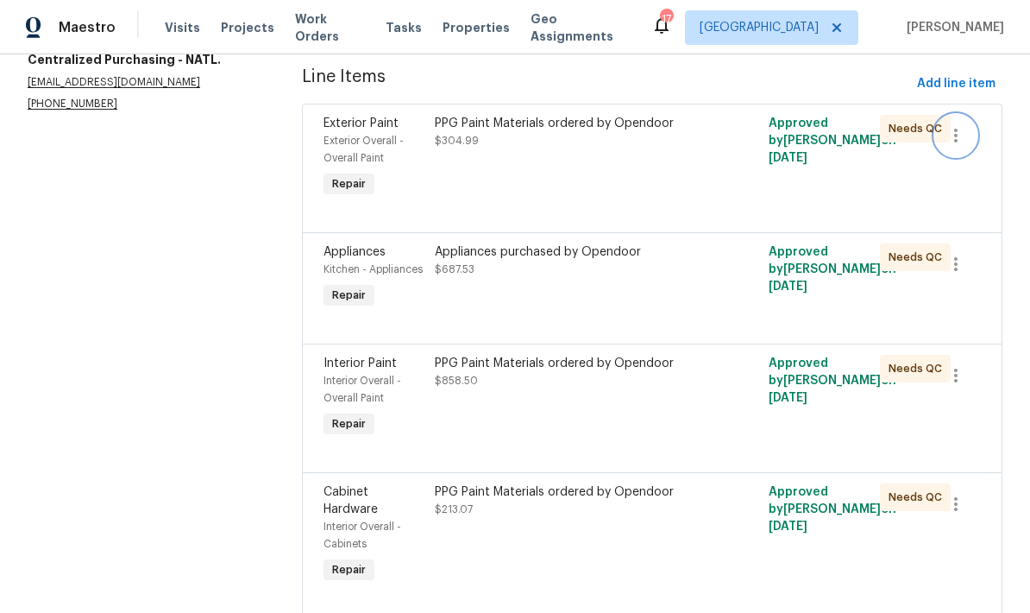
click at [960, 146] on icon "button" at bounding box center [956, 135] width 21 height 21
click at [926, 216] on div at bounding box center [515, 306] width 1030 height 613
click at [903, 131] on div "Needs QC" at bounding box center [915, 129] width 71 height 28
click at [906, 137] on span "Needs QC" at bounding box center [919, 128] width 60 height 17
click at [928, 266] on span "Needs QC" at bounding box center [919, 256] width 60 height 17
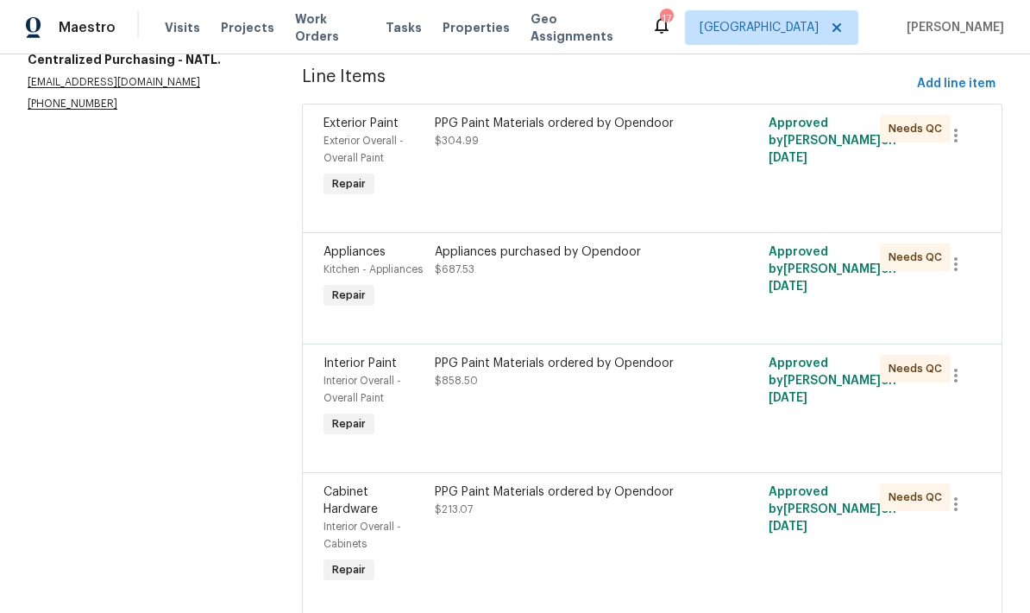
click at [922, 382] on div "Needs QC" at bounding box center [915, 369] width 71 height 28
click at [919, 511] on div "Needs QC" at bounding box center [915, 497] width 71 height 28
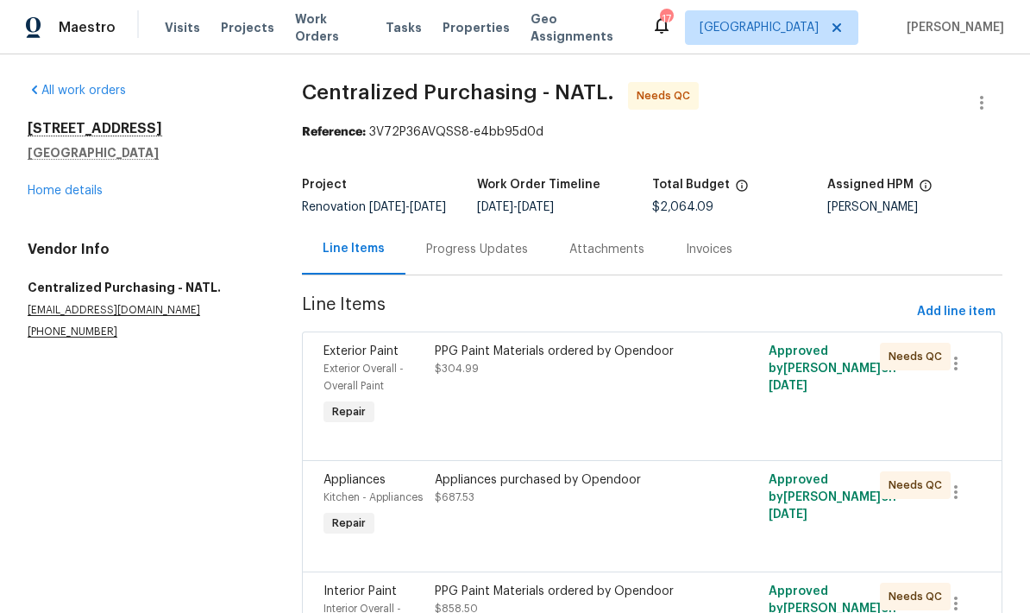
scroll to position [0, 0]
click at [55, 187] on link "Home details" at bounding box center [65, 191] width 75 height 12
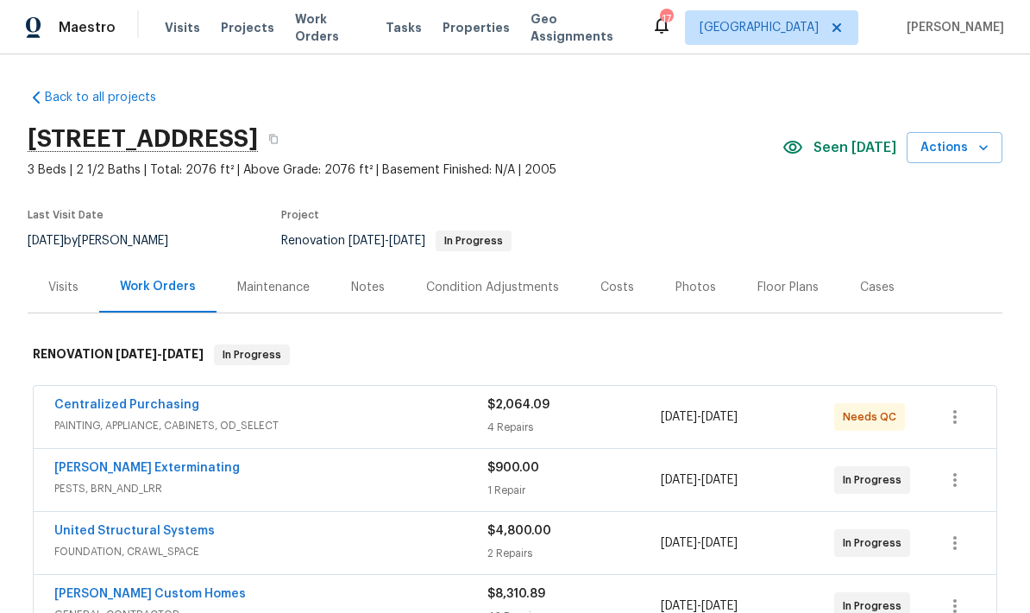
click at [864, 417] on span "Needs QC" at bounding box center [873, 416] width 60 height 17
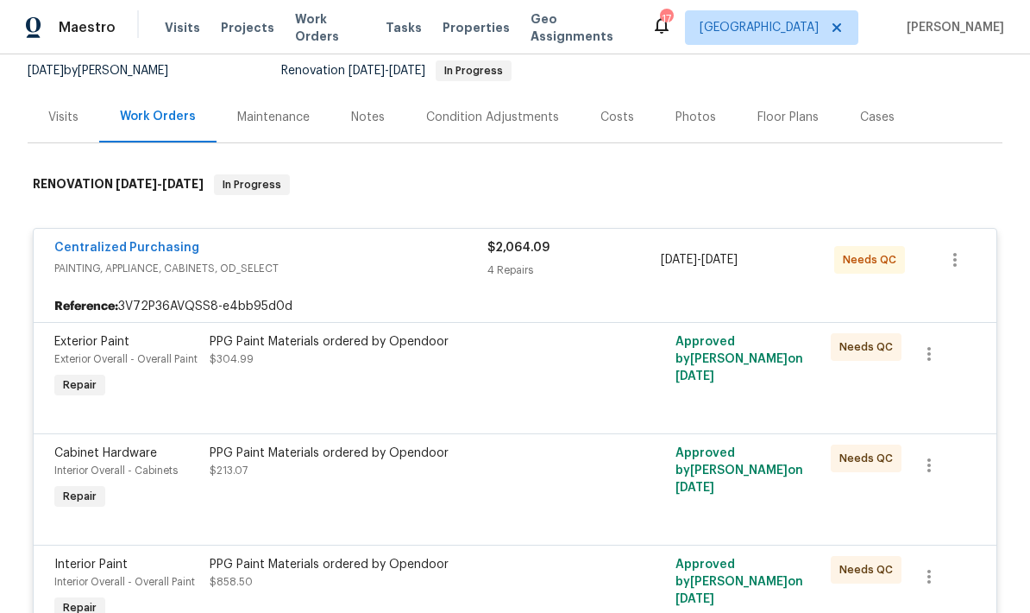
scroll to position [161, 0]
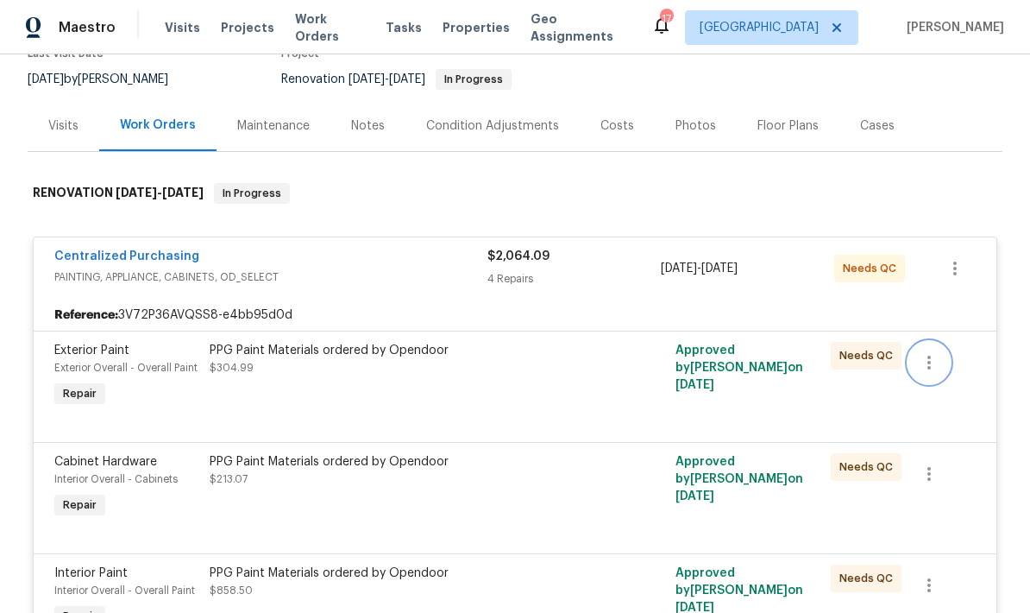
click at [928, 355] on icon "button" at bounding box center [929, 362] width 21 height 21
click at [870, 445] on div at bounding box center [515, 306] width 1030 height 613
click at [870, 456] on div "Needs QC" at bounding box center [866, 467] width 71 height 28
click at [871, 469] on span "Needs QC" at bounding box center [870, 466] width 60 height 17
click at [867, 472] on span "Needs QC" at bounding box center [870, 466] width 60 height 17
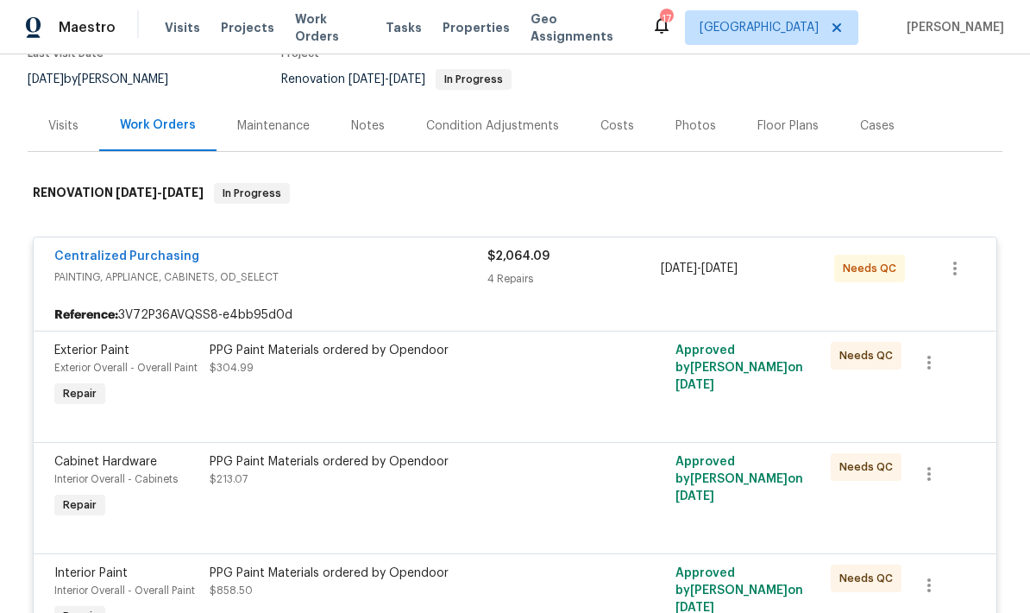
click at [869, 469] on span "Needs QC" at bounding box center [870, 466] width 60 height 17
click at [229, 361] on div "PPG Paint Materials ordered by Opendoor $304.99" at bounding box center [399, 359] width 378 height 35
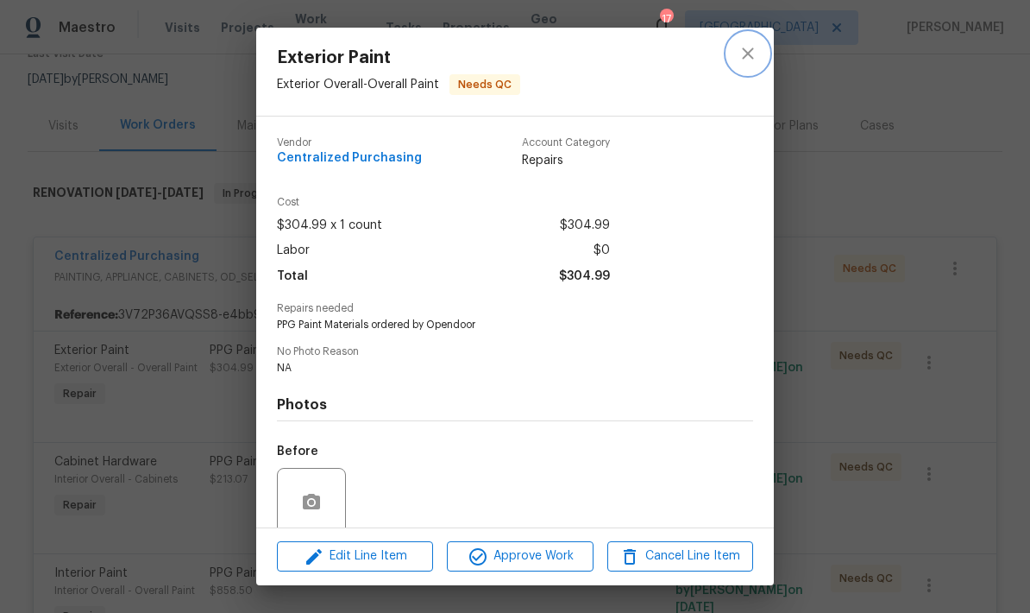
click at [757, 54] on icon "close" at bounding box center [748, 53] width 21 height 21
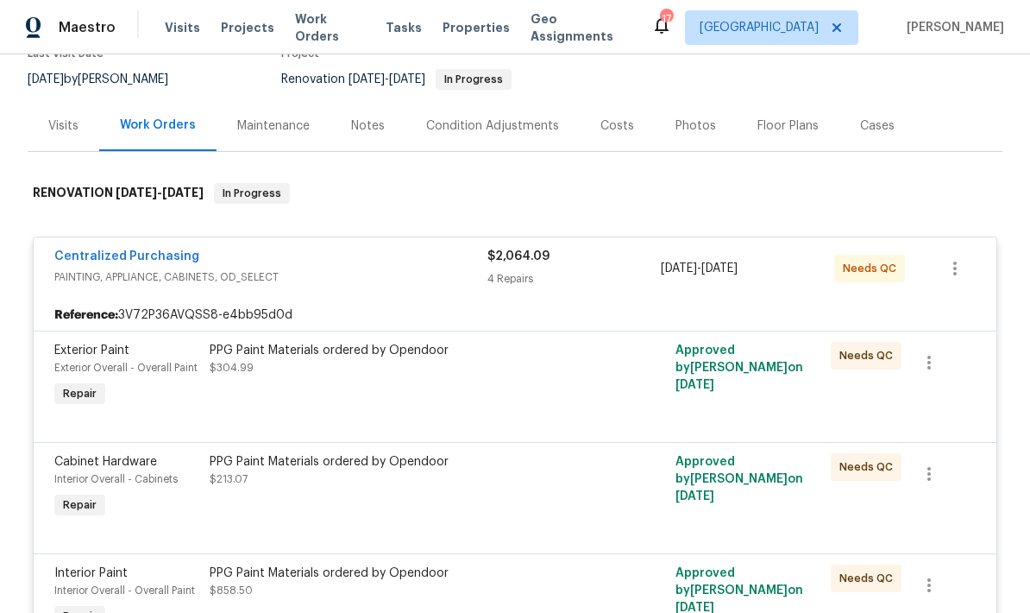
click at [61, 120] on div "Visits" at bounding box center [63, 125] width 30 height 17
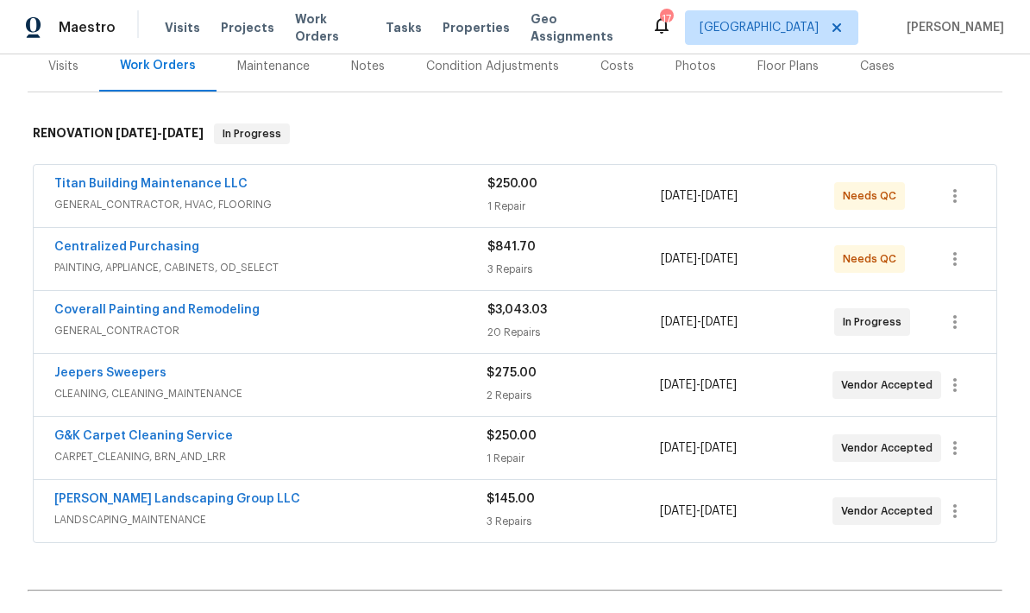
scroll to position [234, 0]
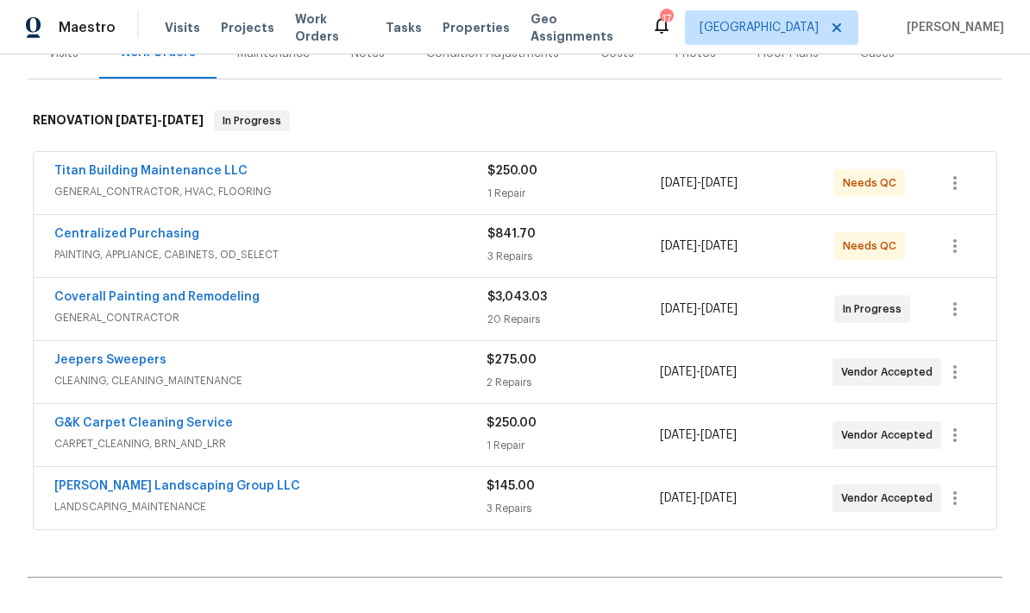
click at [157, 426] on link "G&K Carpet Cleaning Service" at bounding box center [143, 423] width 179 height 12
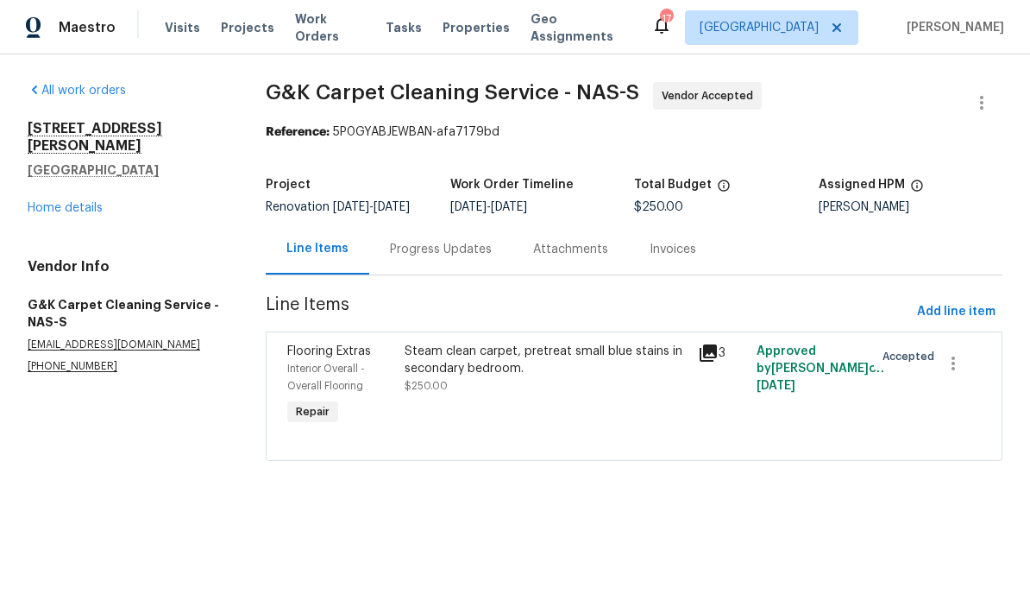
click at [468, 257] on div "Progress Updates" at bounding box center [441, 249] width 102 height 17
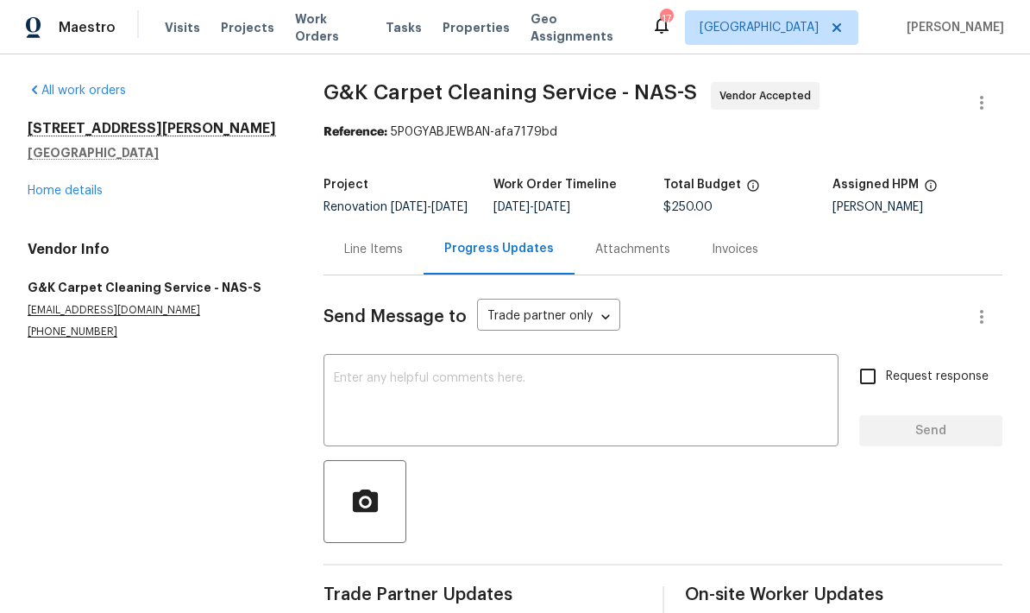
click at [73, 188] on link "Home details" at bounding box center [65, 191] width 75 height 12
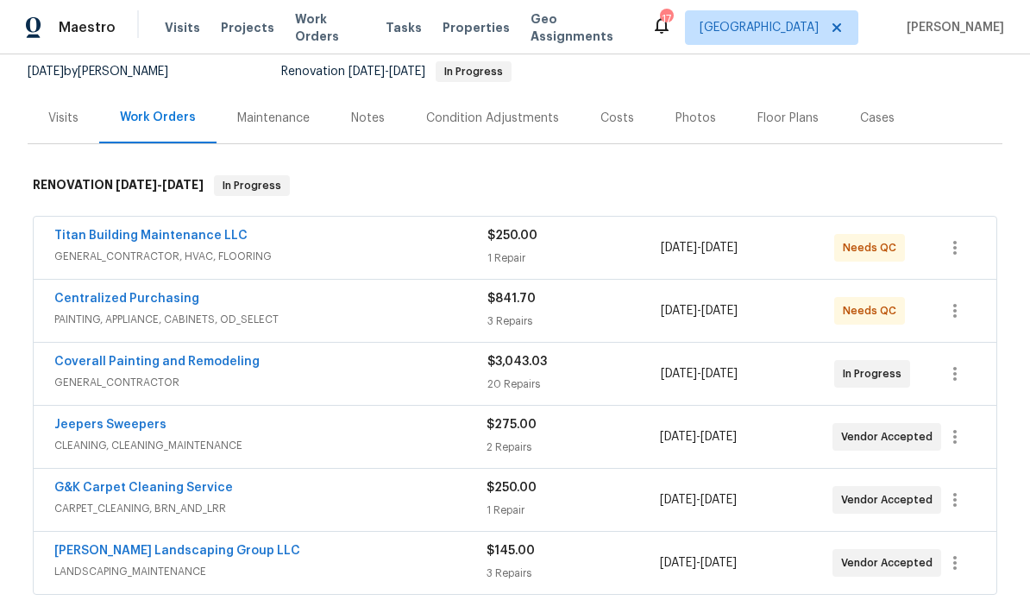
scroll to position [163, 0]
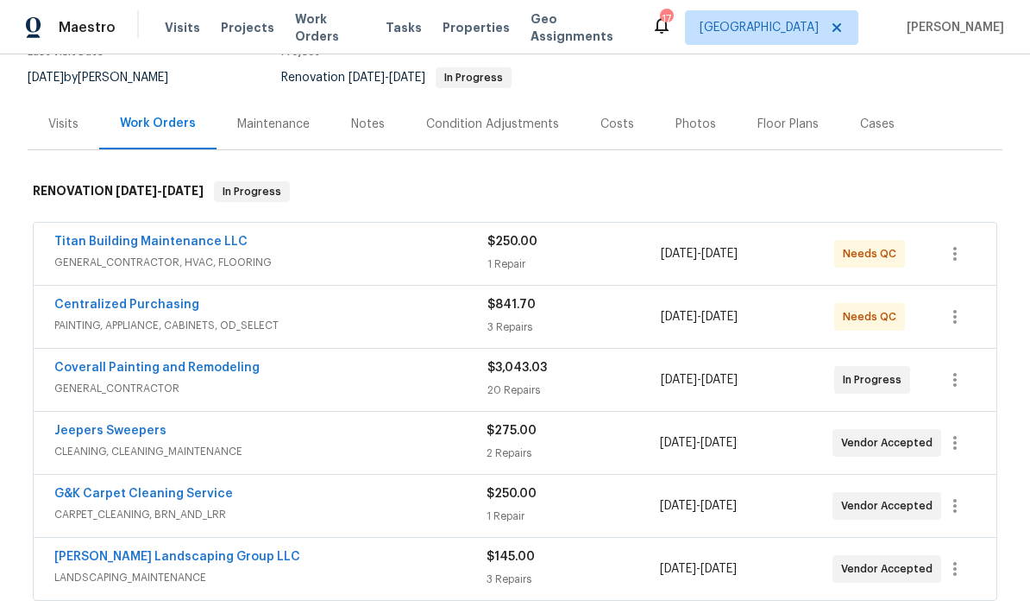
click at [198, 243] on link "Titan Building Maintenance LLC" at bounding box center [150, 242] width 193 height 12
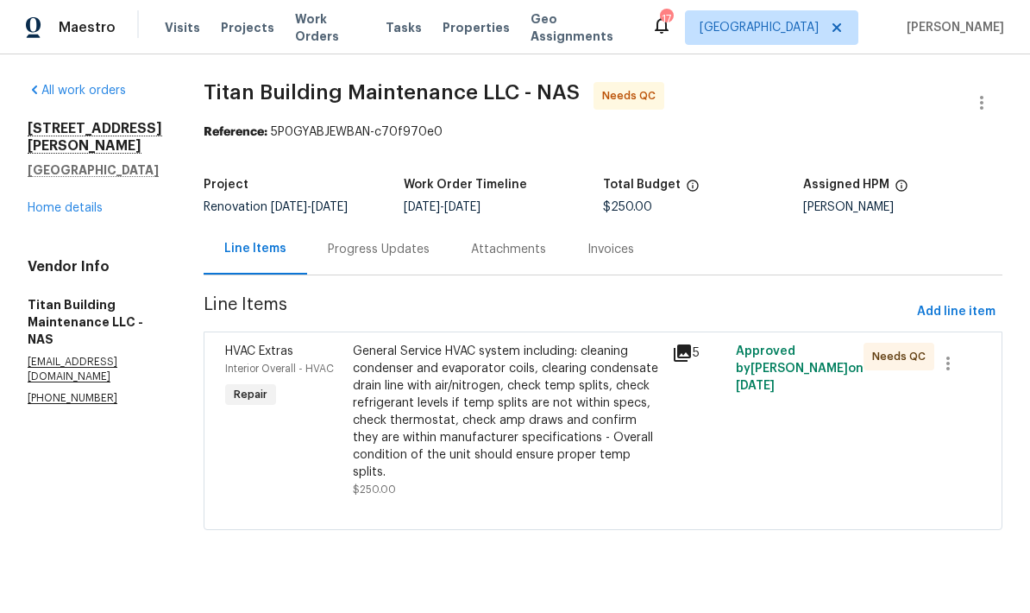
click at [687, 343] on div "5" at bounding box center [698, 353] width 53 height 21
click at [674, 354] on icon at bounding box center [682, 352] width 17 height 17
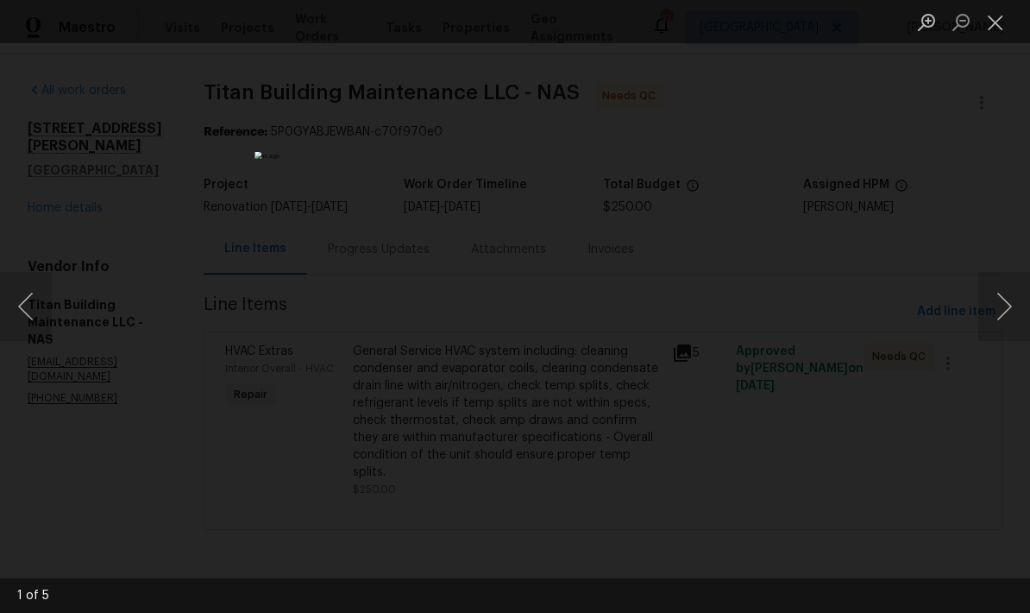
click at [999, 309] on button "Next image" at bounding box center [1004, 306] width 52 height 69
click at [1004, 305] on button "Next image" at bounding box center [1004, 306] width 52 height 69
click at [1001, 304] on button "Next image" at bounding box center [1004, 306] width 52 height 69
click at [996, 309] on button "Next image" at bounding box center [1004, 306] width 52 height 69
click at [988, 304] on button "Next image" at bounding box center [1004, 306] width 52 height 69
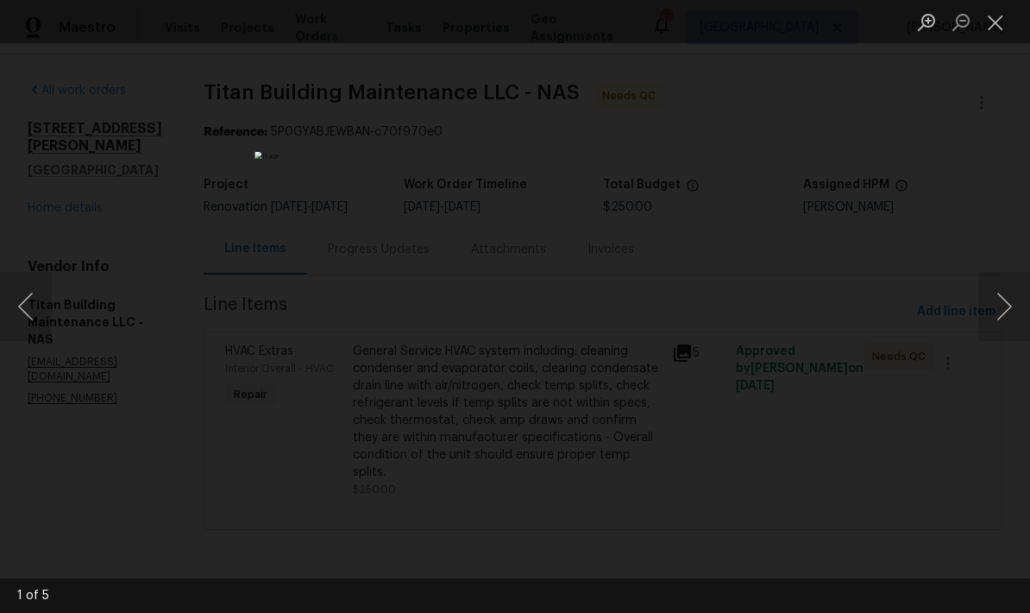
click at [1002, 35] on button "Close lightbox" at bounding box center [995, 22] width 35 height 30
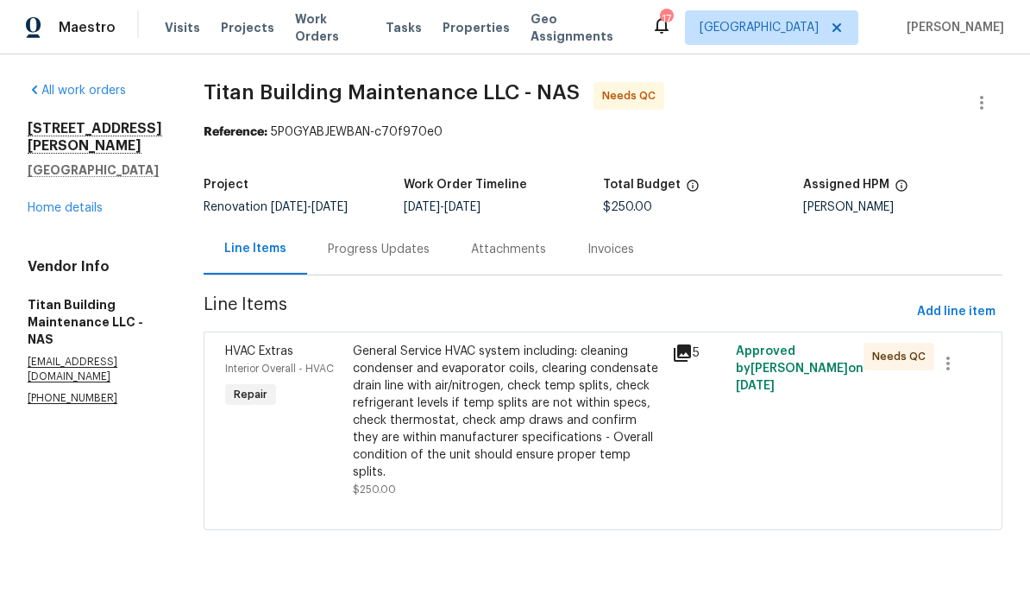
click at [561, 377] on div "General Service HVAC system including: cleaning condenser and evaporator coils,…" at bounding box center [507, 412] width 309 height 138
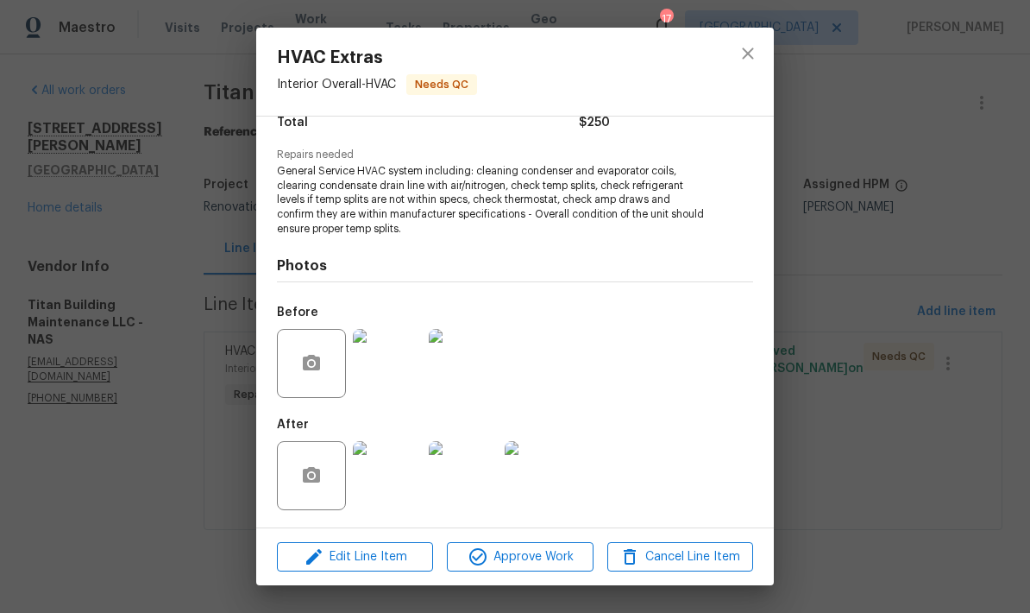
scroll to position [154, 0]
click at [750, 50] on icon "close" at bounding box center [748, 53] width 21 height 21
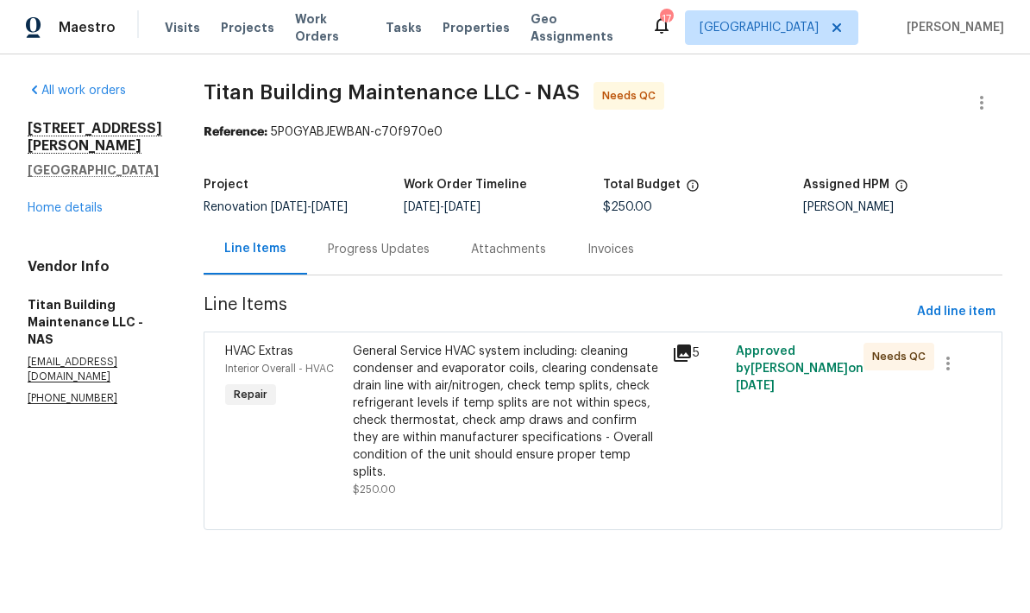
click at [592, 241] on div "Invoices" at bounding box center [611, 249] width 47 height 17
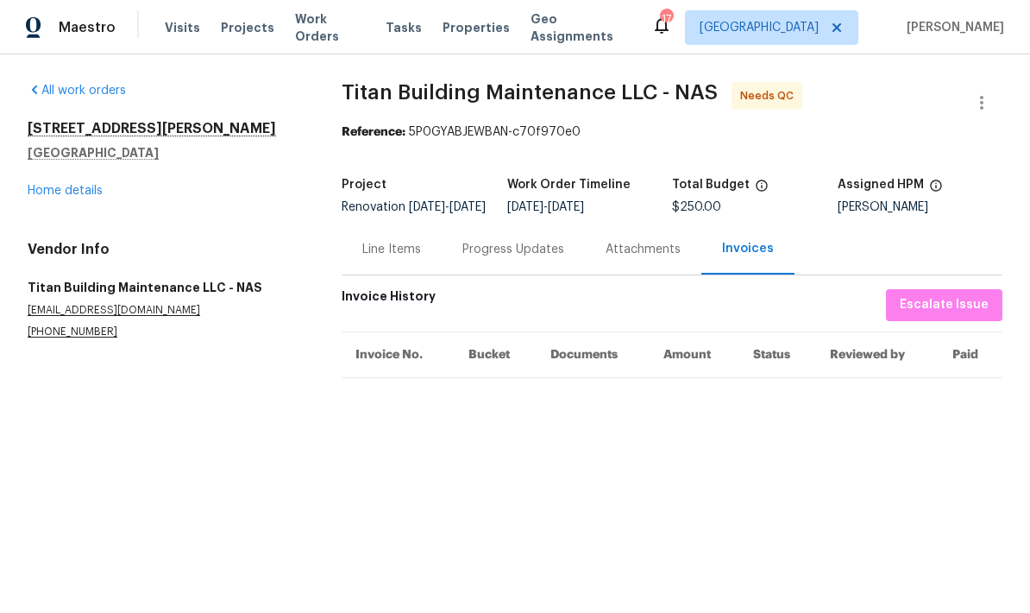
click at [52, 195] on link "Home details" at bounding box center [65, 191] width 75 height 12
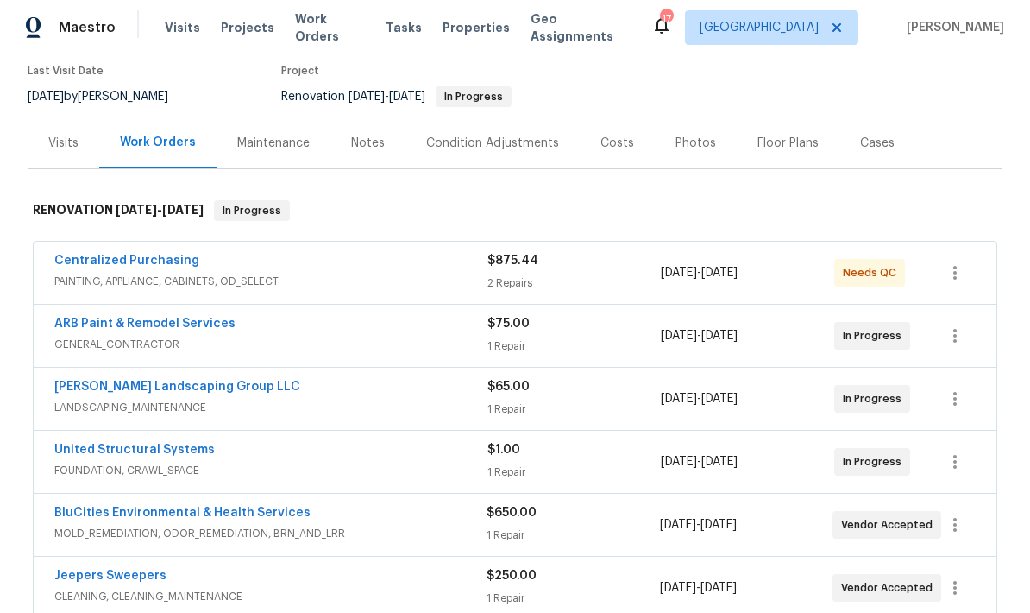
scroll to position [134, 0]
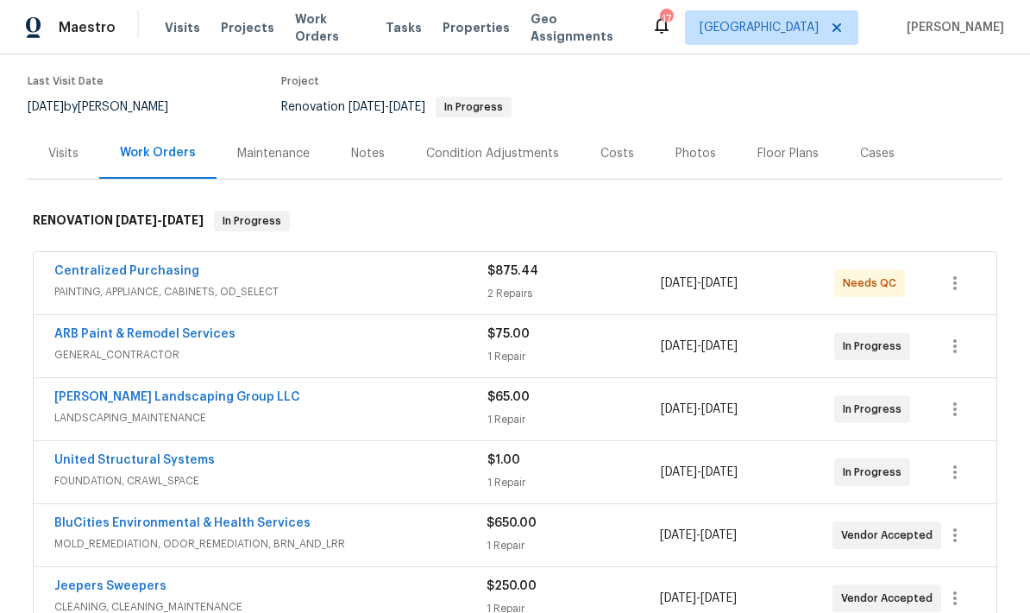
click at [176, 339] on link "ARB Paint & Remodel Services" at bounding box center [144, 334] width 181 height 12
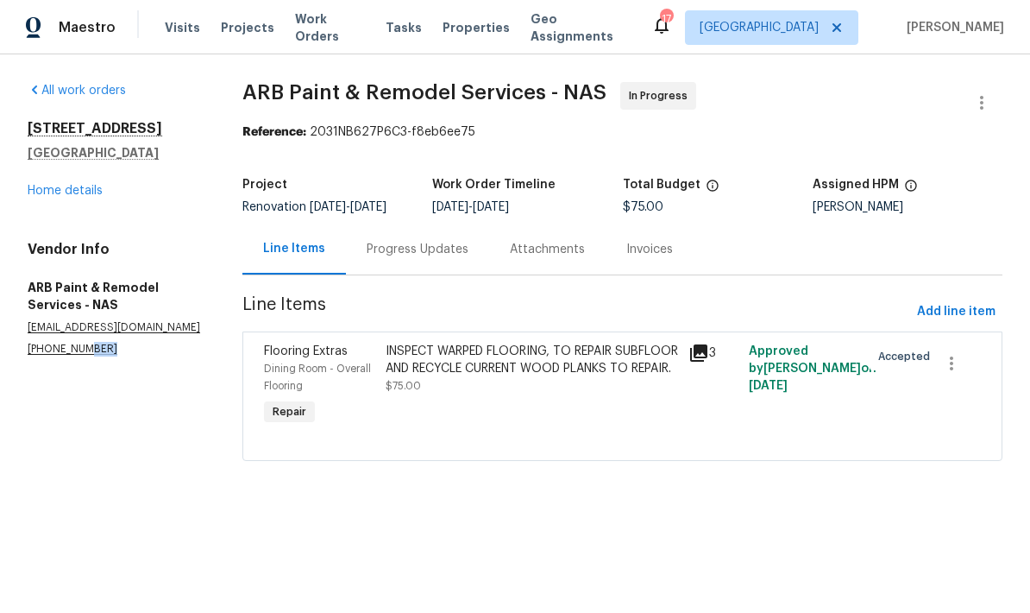
click at [65, 499] on div "All work orders 404 Elfie Ct Clarksville, TN 37040 Home details Vendor Info ARB…" at bounding box center [515, 281] width 1030 height 455
click at [81, 192] on link "Home details" at bounding box center [65, 191] width 75 height 12
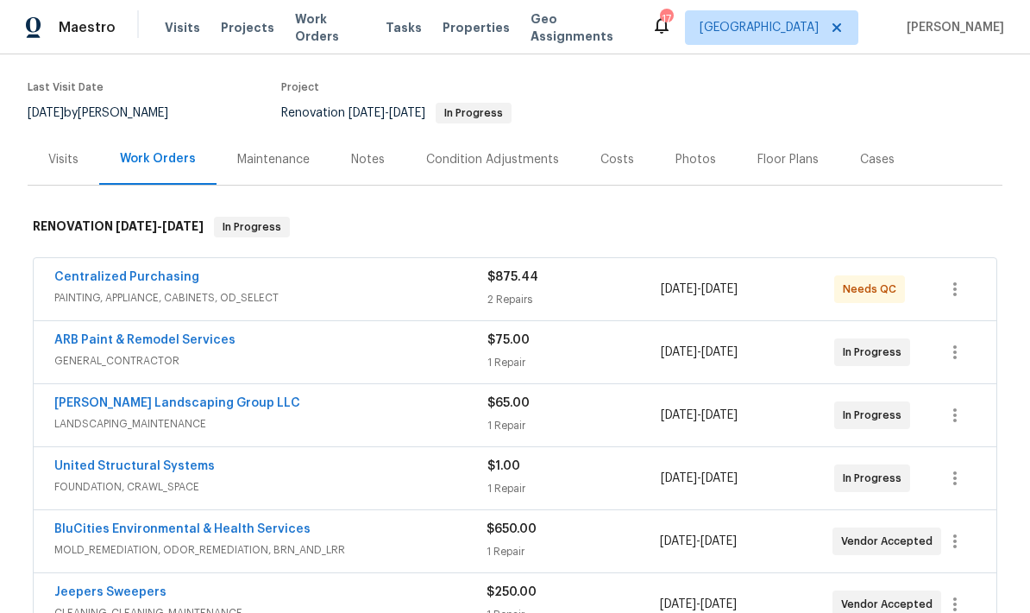
click at [627, 167] on div "Costs" at bounding box center [617, 159] width 75 height 51
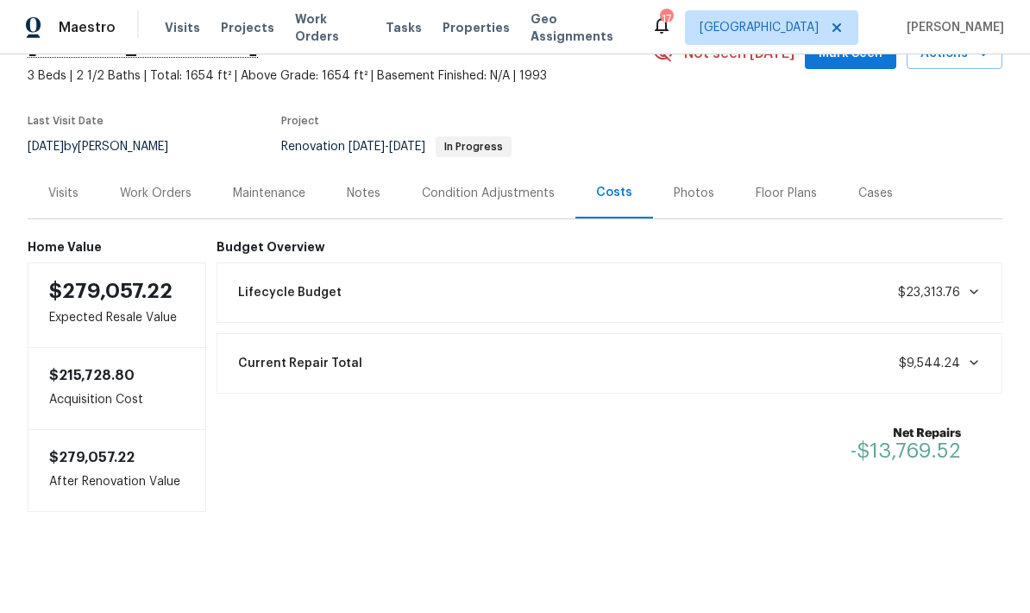
click at [503, 198] on div "Condition Adjustments" at bounding box center [488, 193] width 133 height 17
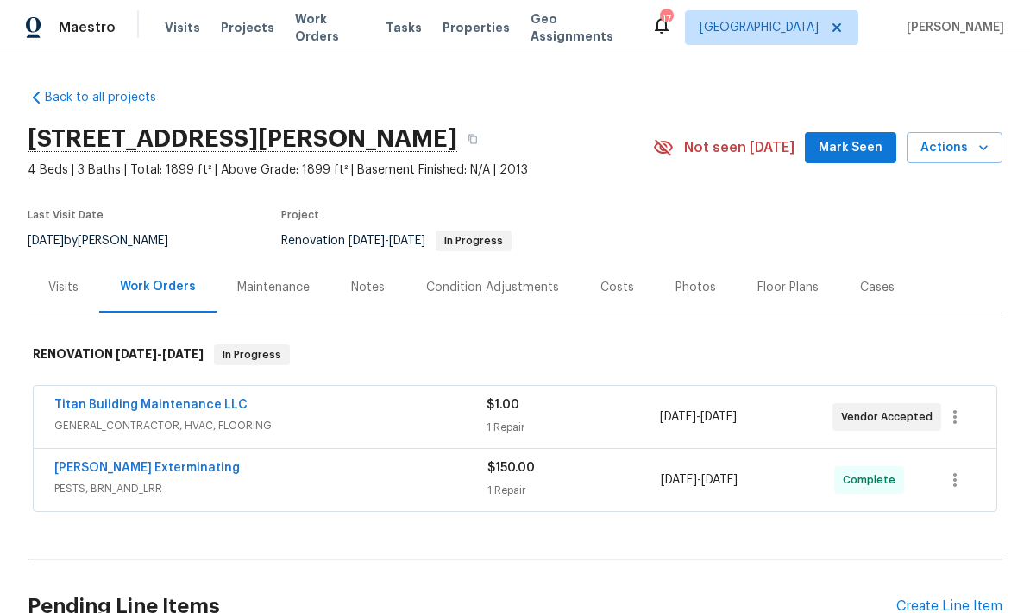
click at [220, 401] on link "Titan Building Maintenance LLC" at bounding box center [150, 405] width 193 height 12
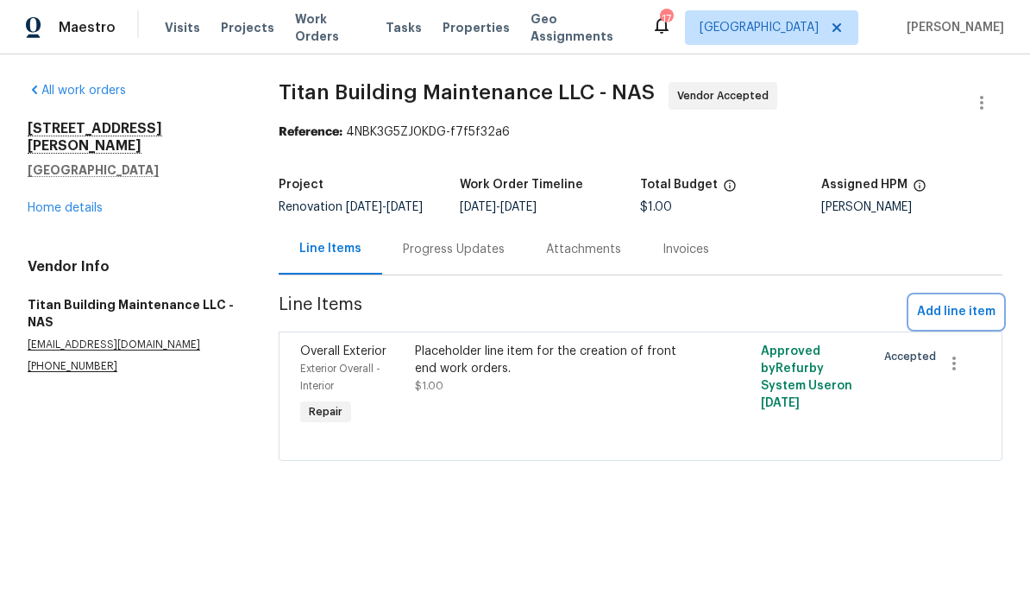
click at [976, 311] on button "Add line item" at bounding box center [956, 312] width 92 height 32
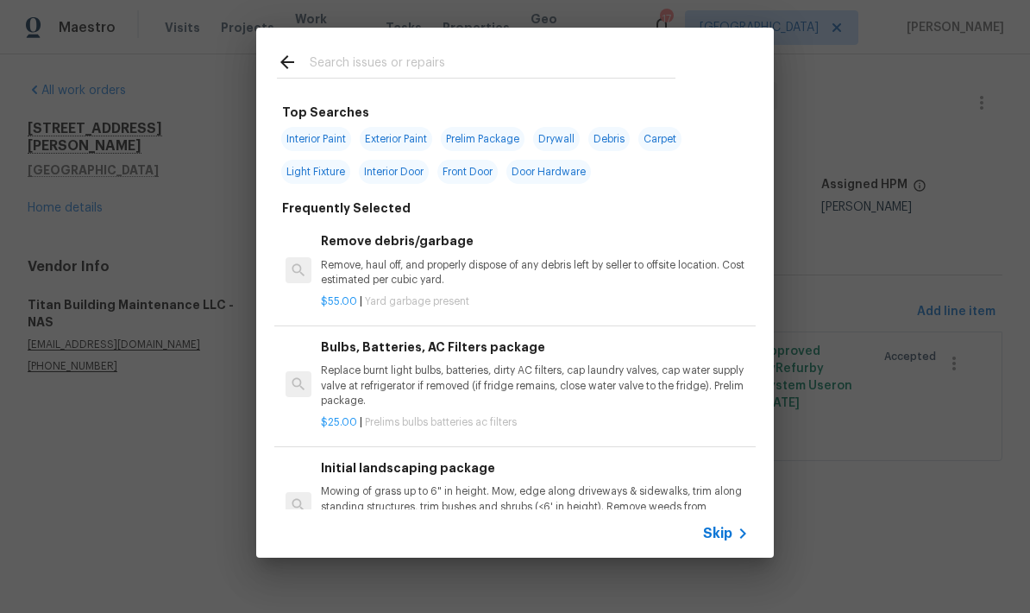
click at [636, 53] on input "text" at bounding box center [493, 65] width 366 height 26
